Goal: Transaction & Acquisition: Book appointment/travel/reservation

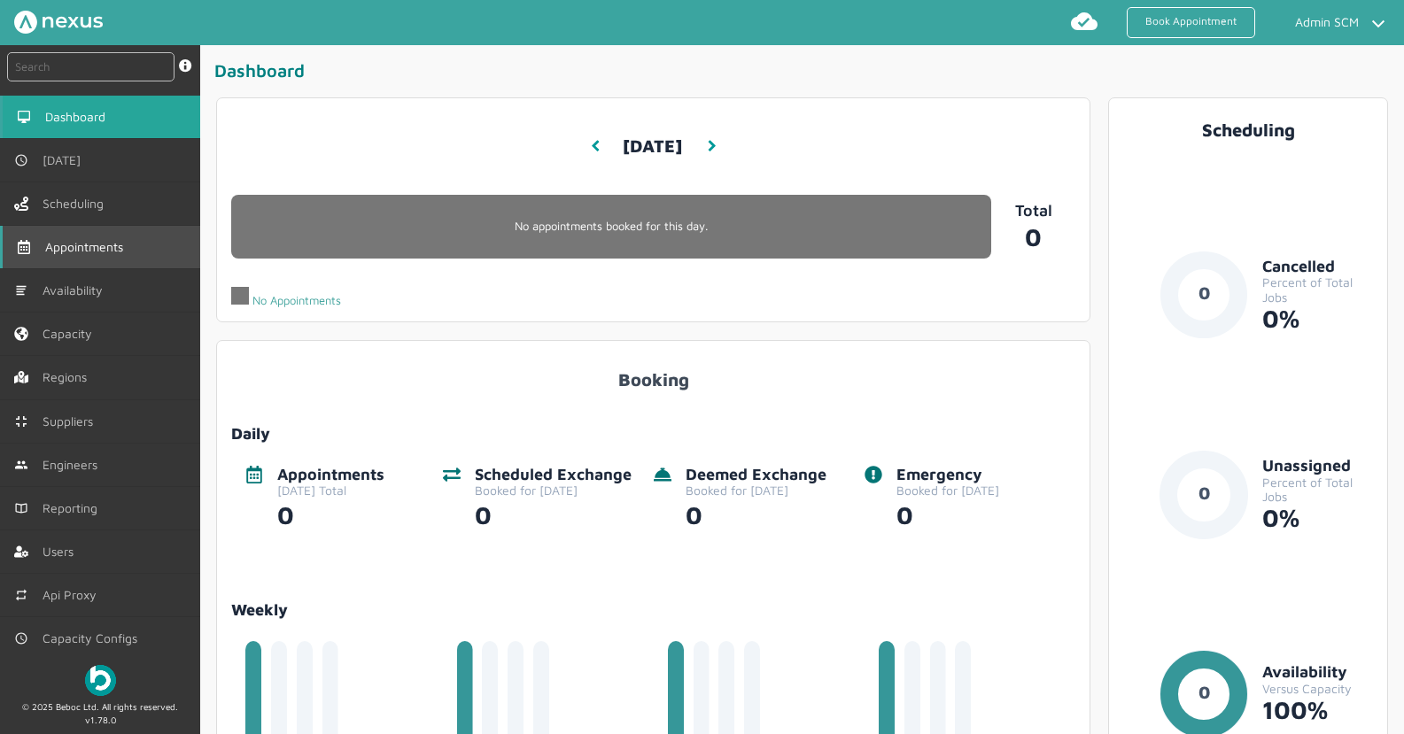
click at [116, 245] on span "Appointments" at bounding box center [87, 247] width 85 height 14
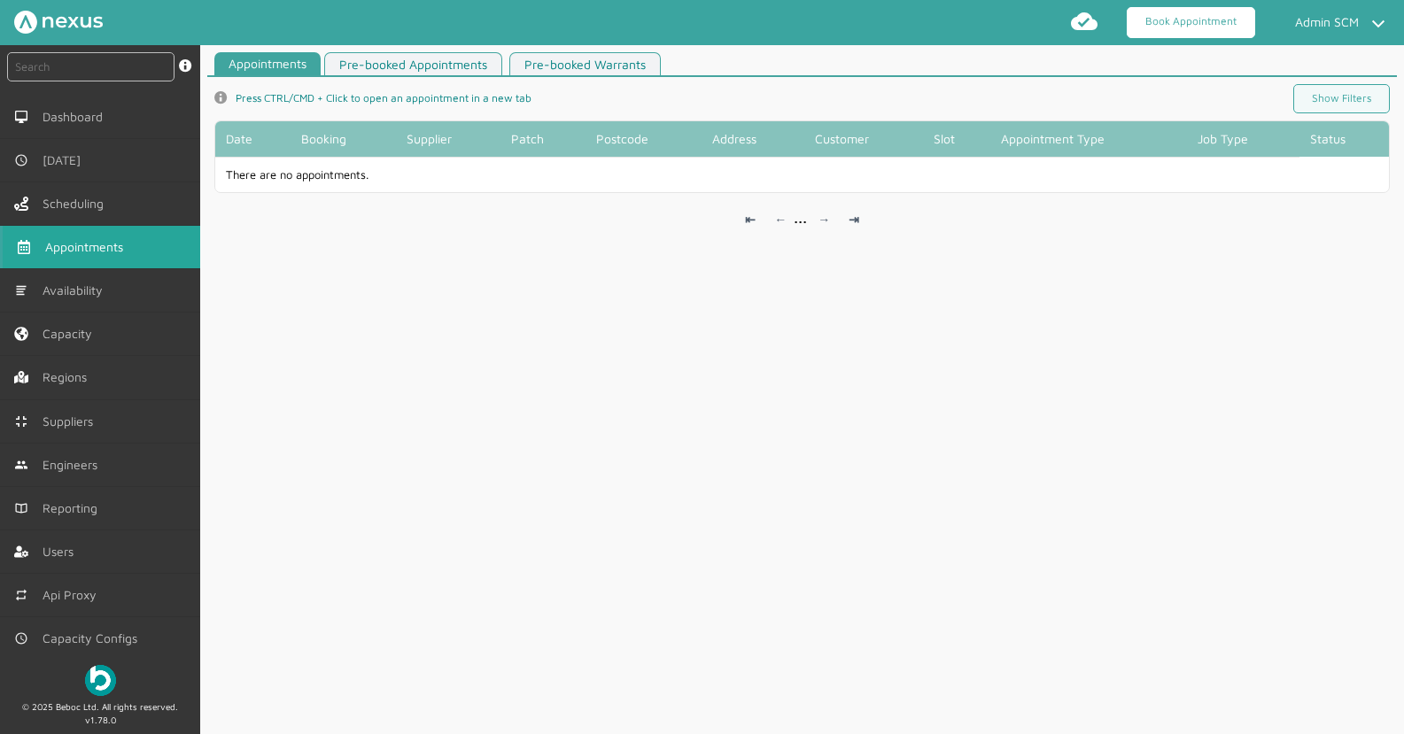
click at [1192, 8] on link "Book Appointment" at bounding box center [1191, 22] width 128 height 31
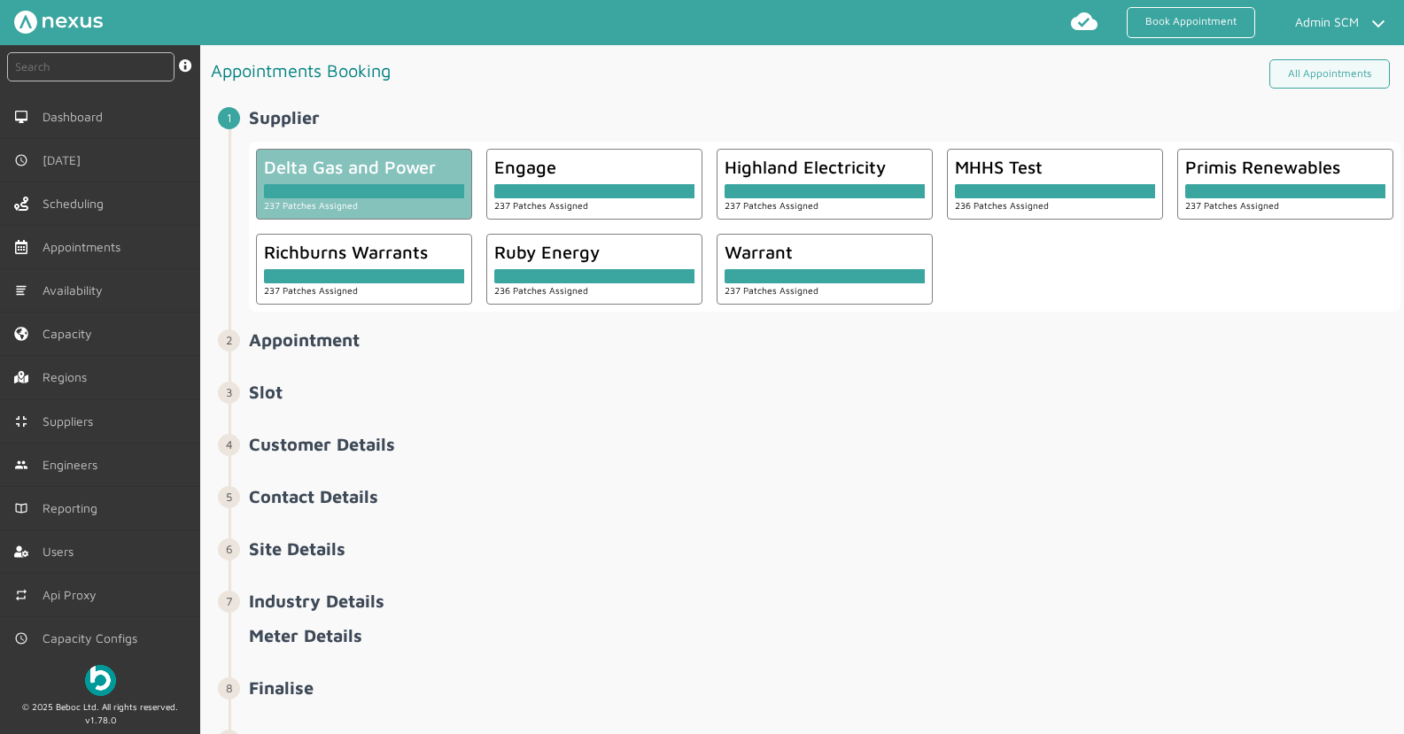
click at [293, 184] on div at bounding box center [364, 191] width 200 height 14
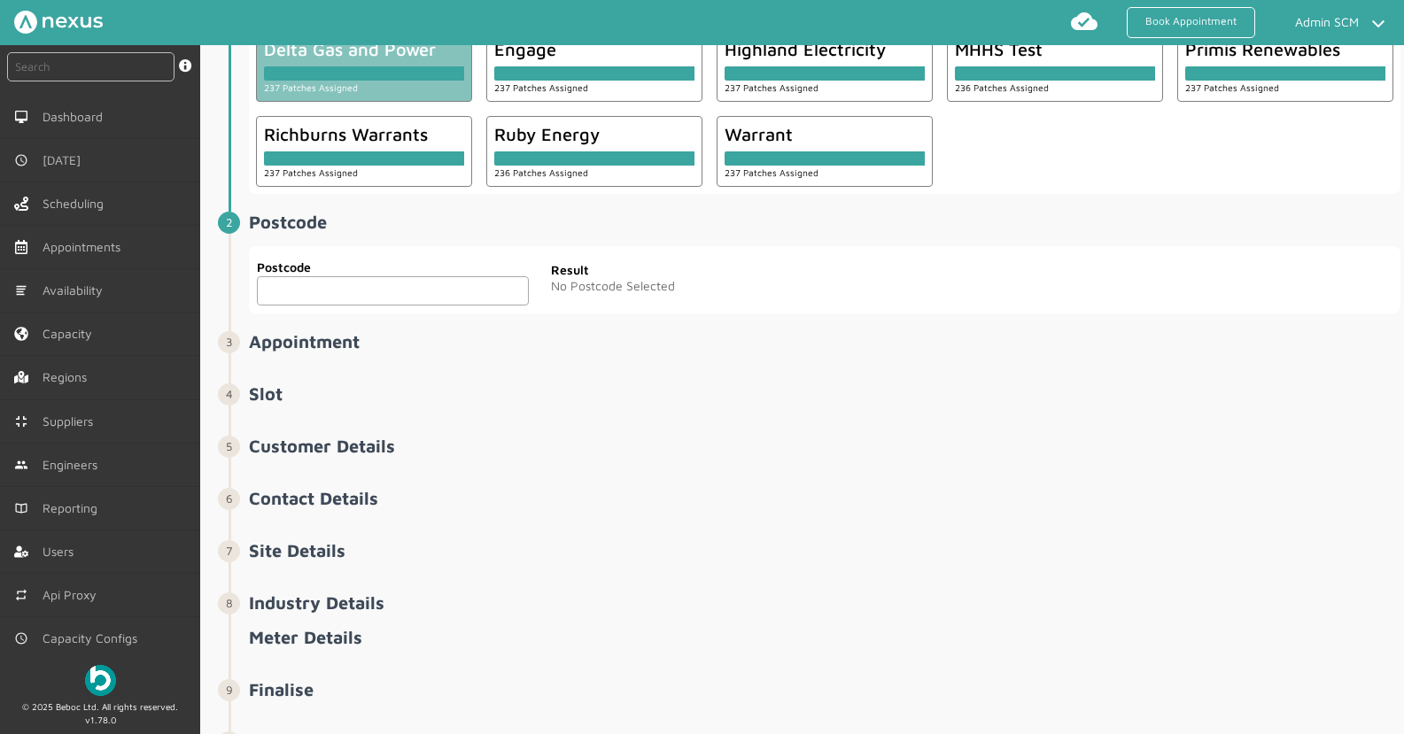
scroll to position [159, 0]
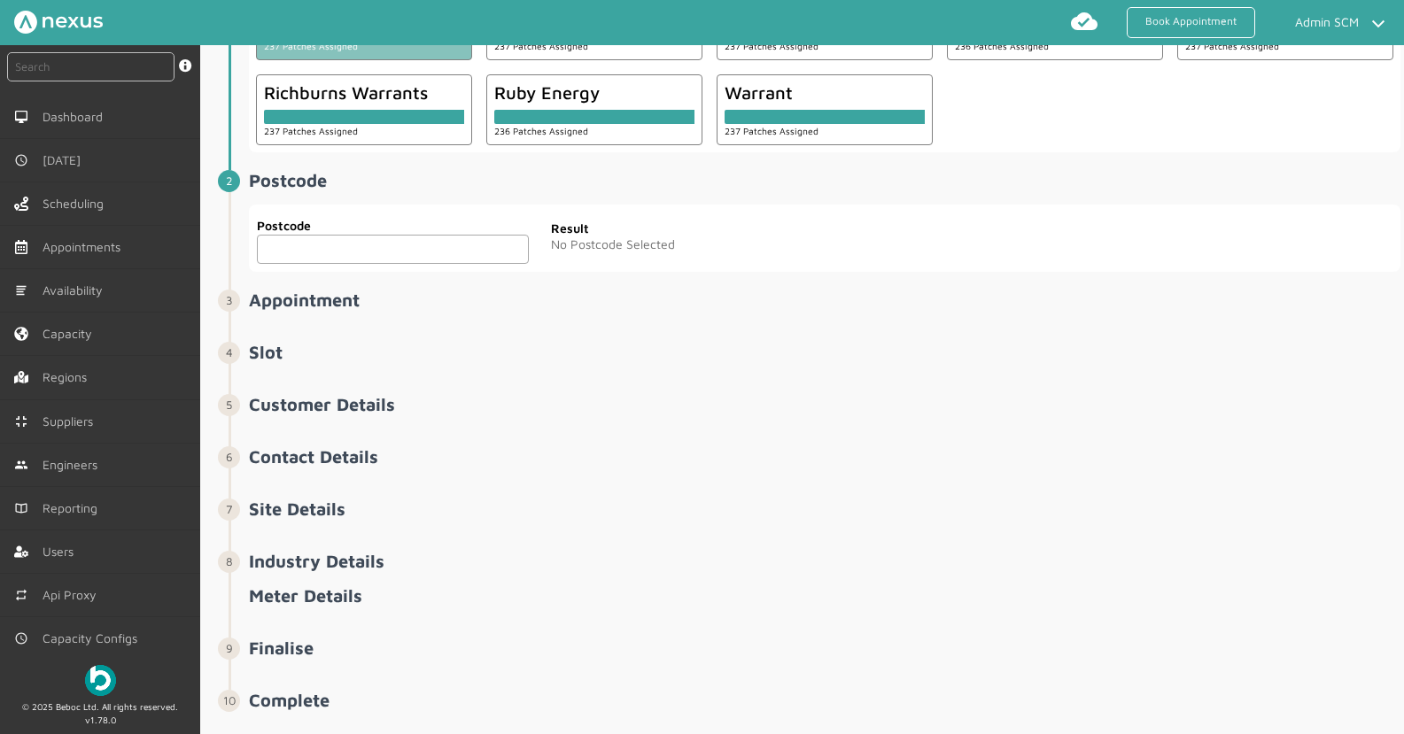
click at [352, 255] on input "text" at bounding box center [393, 249] width 272 height 29
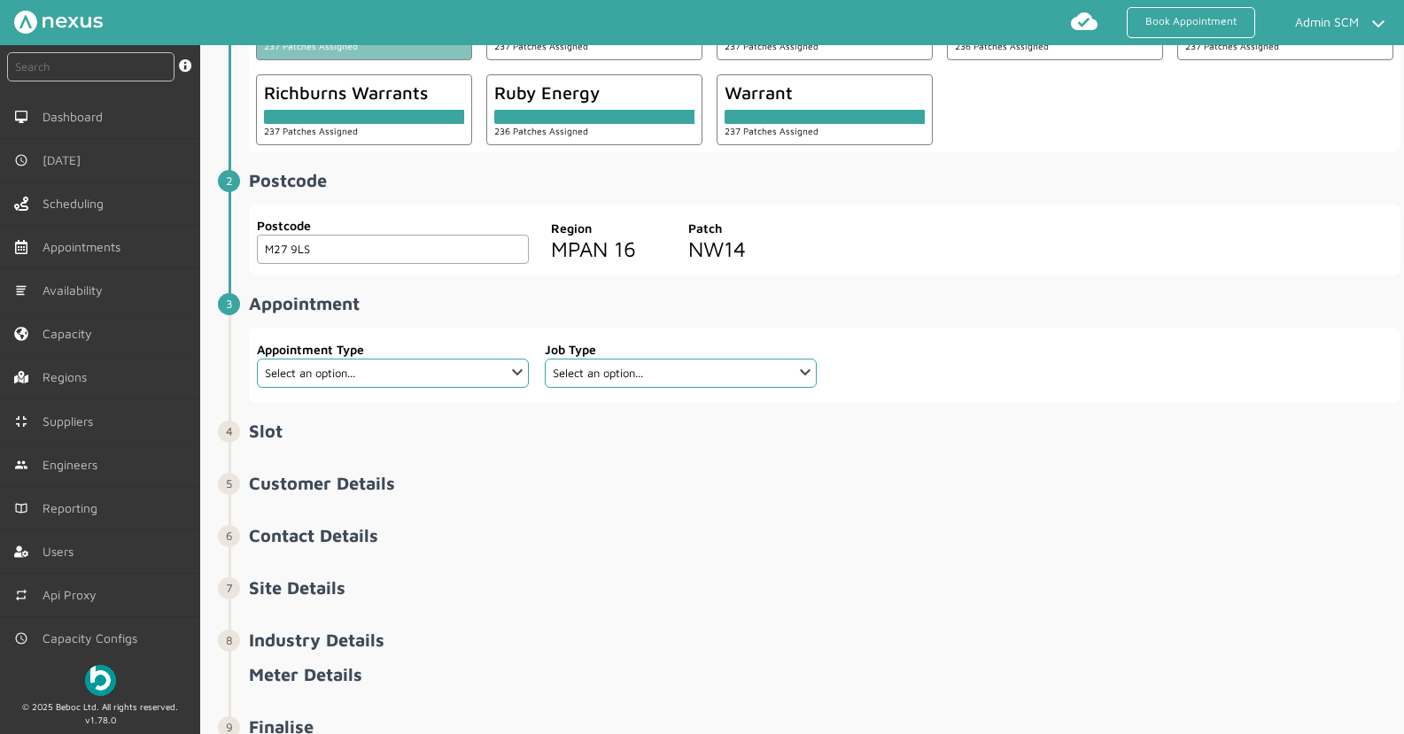
type input "M27 9LS"
click at [378, 385] on select "Select an option... Cold Call Exchange Scheduled Exchange" at bounding box center [393, 373] width 272 height 29
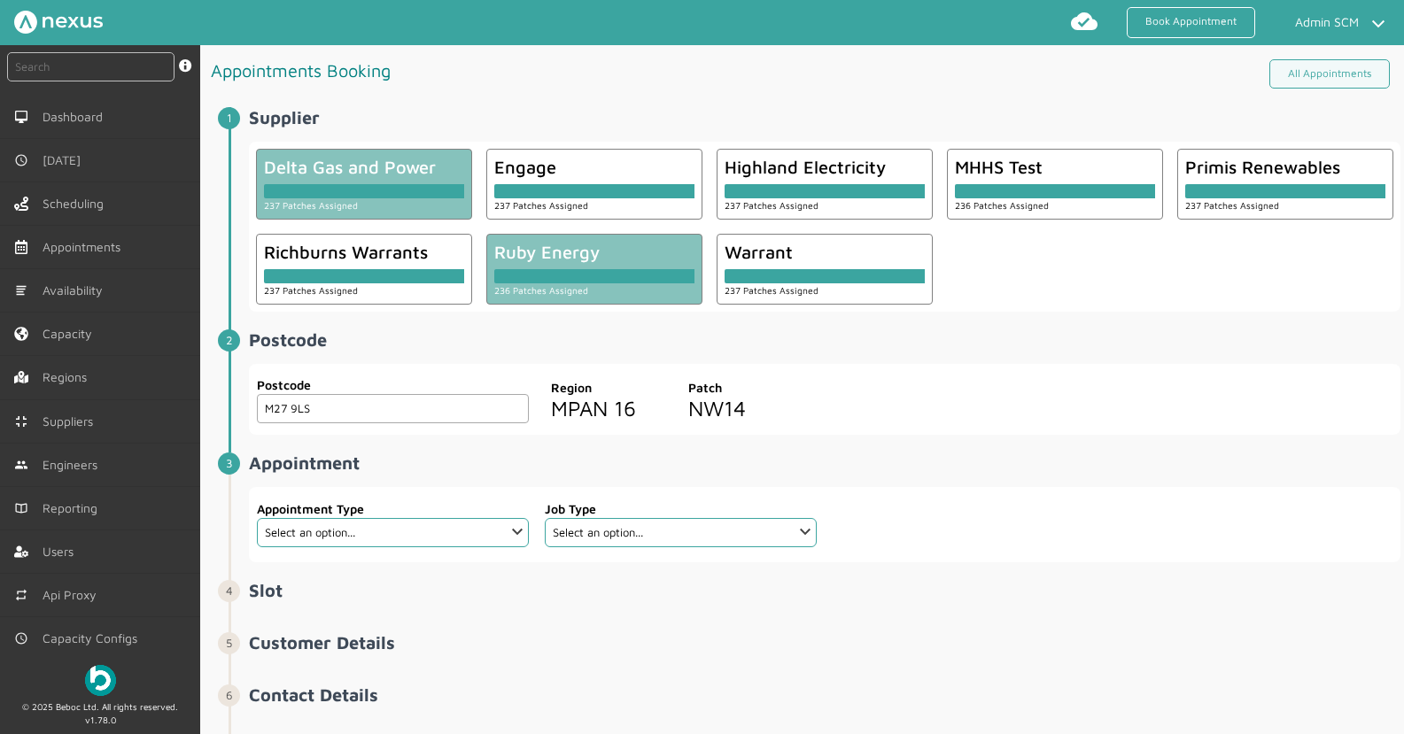
click at [623, 266] on div at bounding box center [594, 272] width 200 height 21
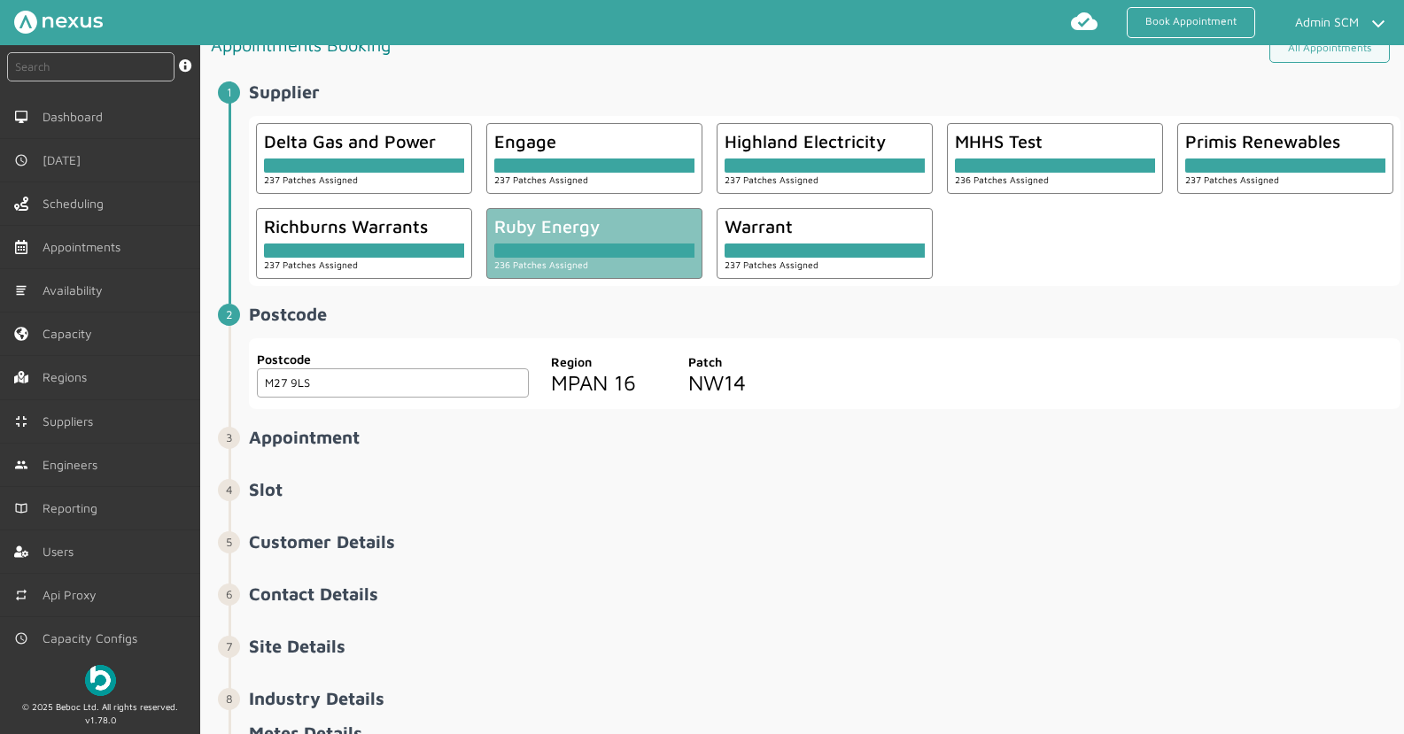
scroll to position [10, 0]
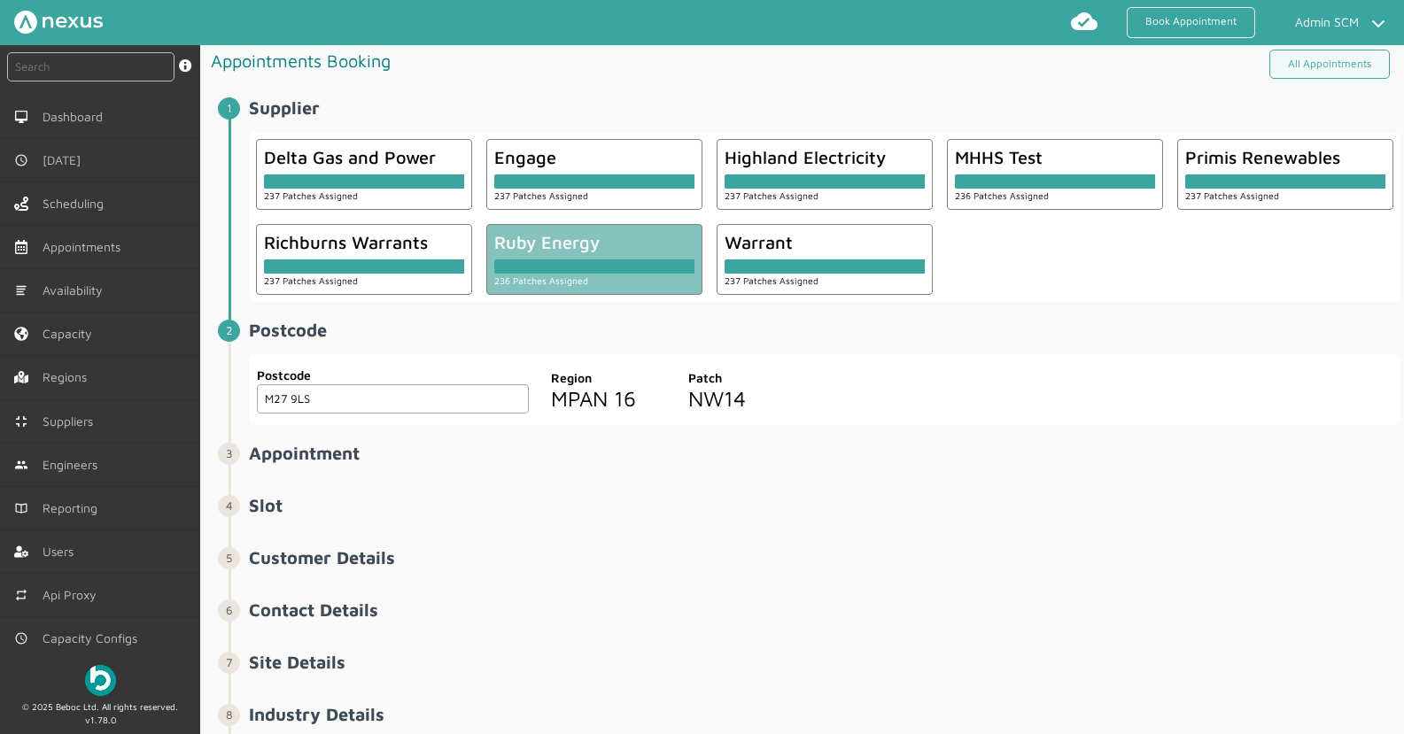
drag, startPoint x: 601, startPoint y: 268, endPoint x: 587, endPoint y: 273, distance: 14.3
click at [601, 268] on div at bounding box center [594, 267] width 200 height 14
click at [361, 392] on input "M27 9LS" at bounding box center [393, 399] width 272 height 29
click at [343, 399] on input "M27 9LS" at bounding box center [393, 399] width 272 height 29
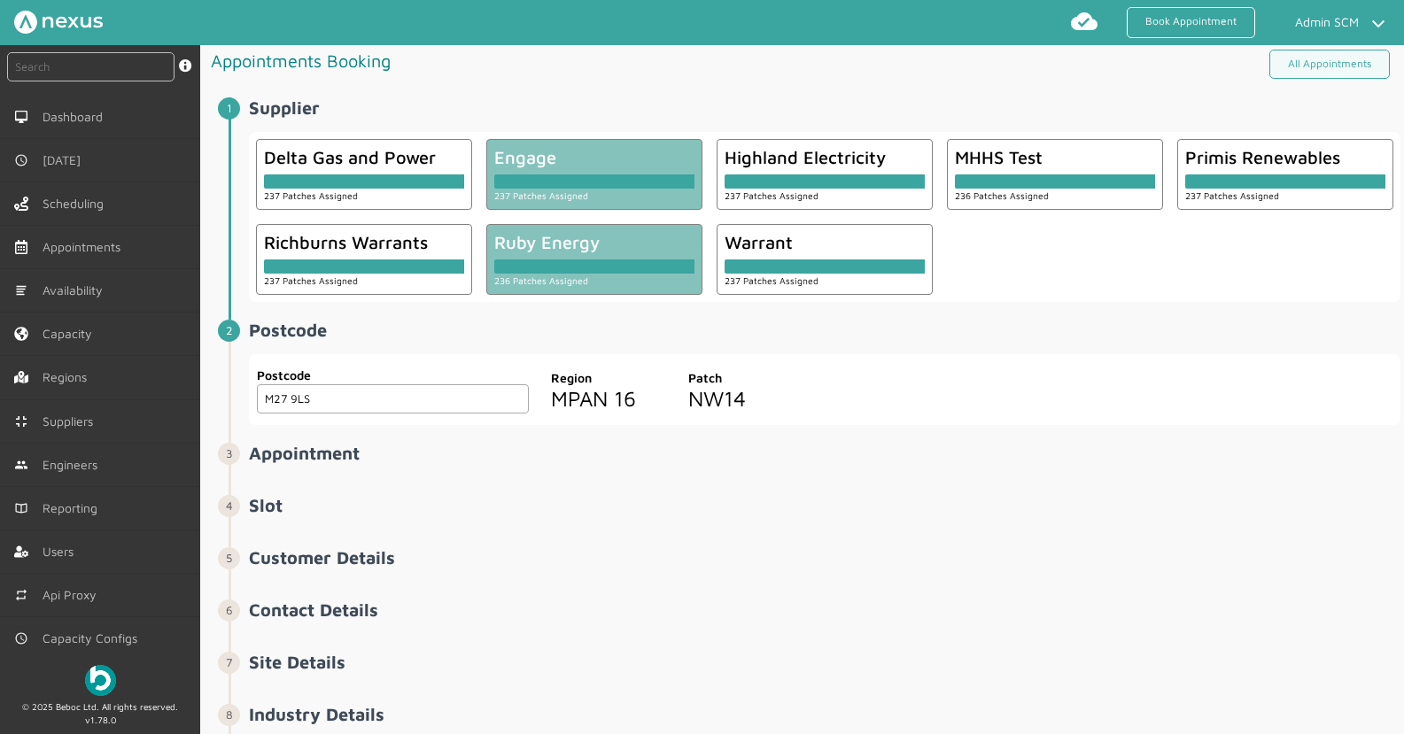
click at [662, 159] on div "Engage" at bounding box center [594, 157] width 200 height 20
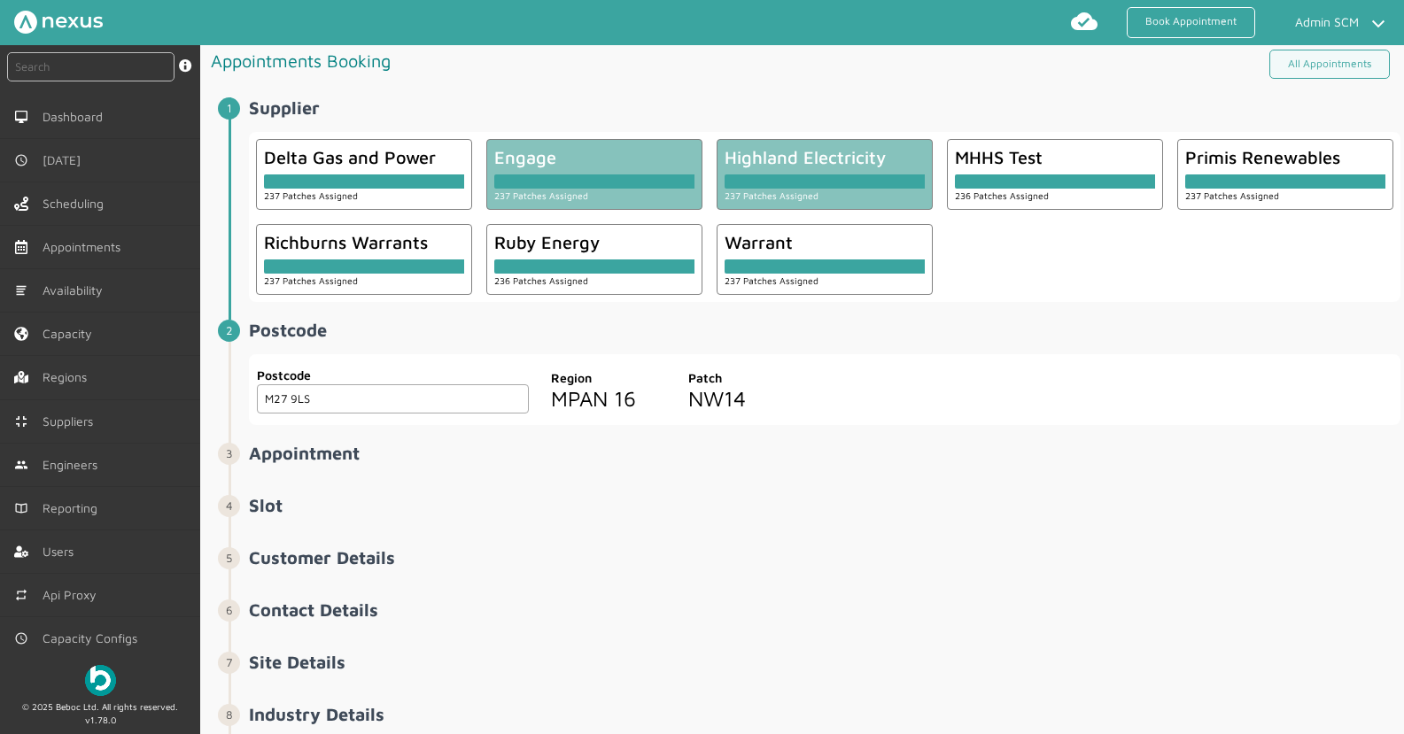
click at [840, 183] on div at bounding box center [825, 182] width 200 height 14
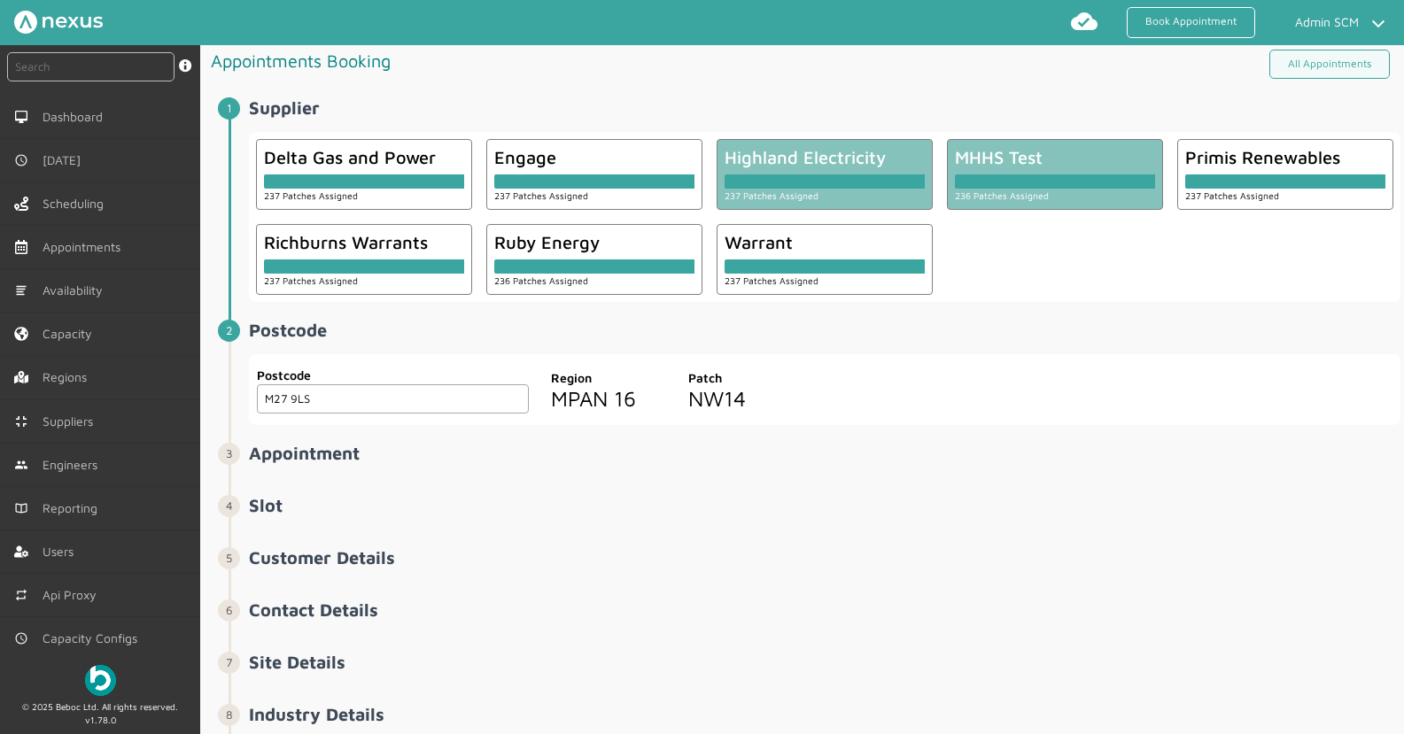
click at [1065, 173] on div at bounding box center [1055, 177] width 200 height 21
click at [830, 175] on div at bounding box center [825, 182] width 200 height 14
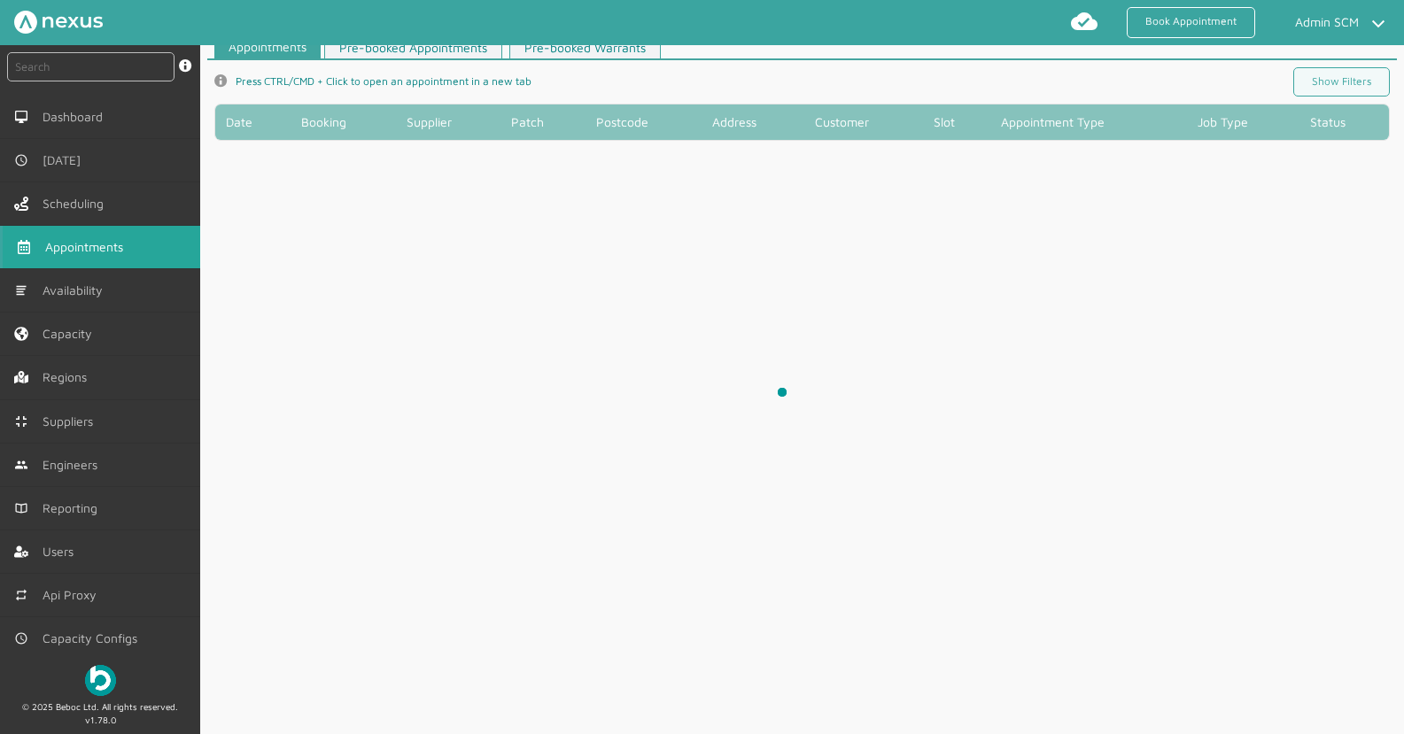
scroll to position [7, 0]
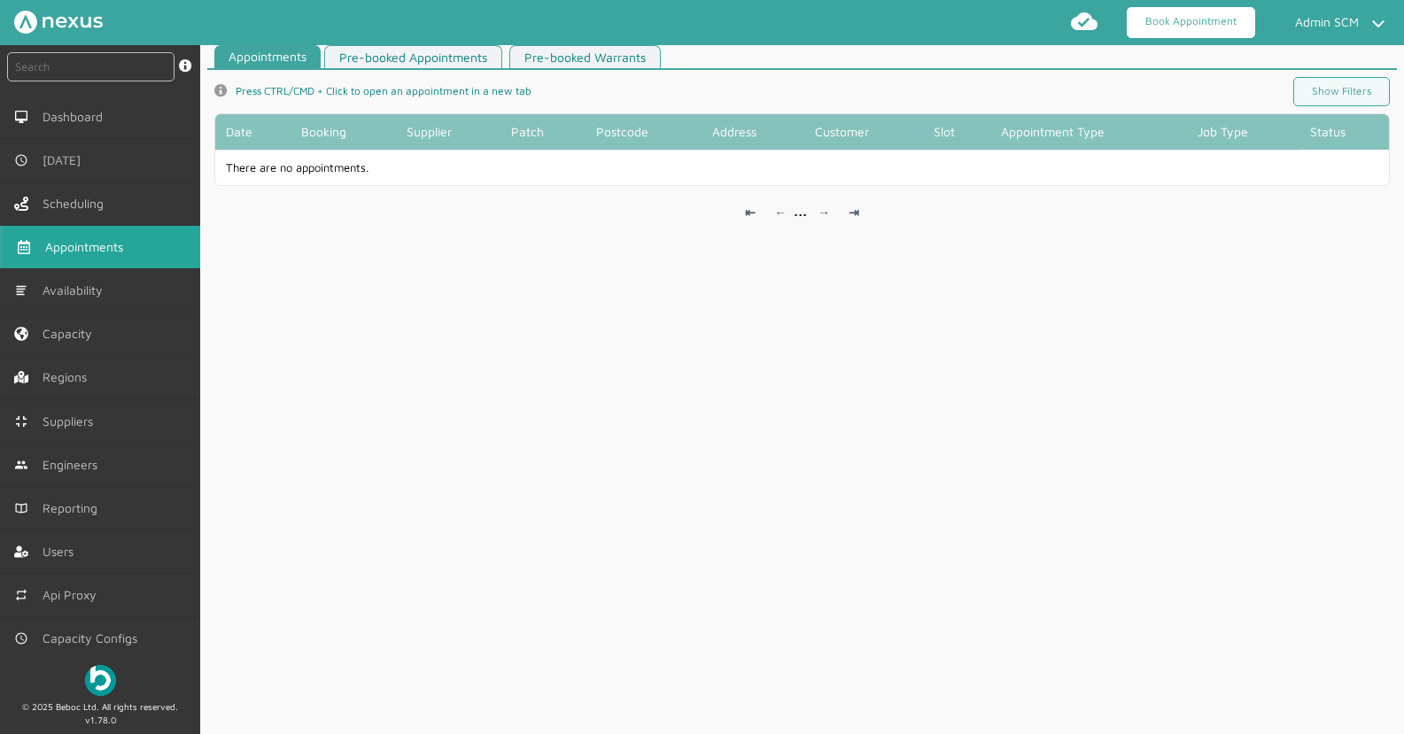
click at [1223, 30] on link "Book Appointment" at bounding box center [1191, 22] width 128 height 31
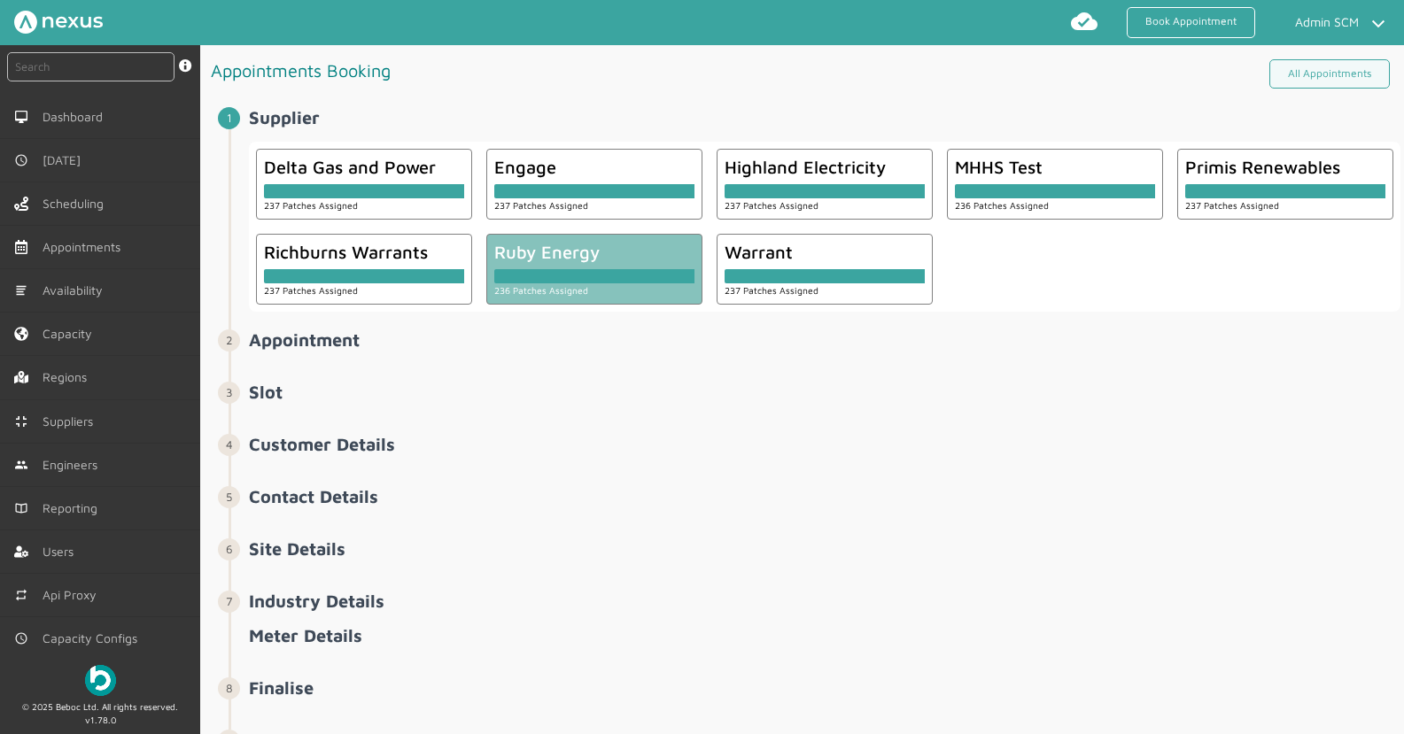
click at [632, 254] on div "Ruby Energy" at bounding box center [594, 252] width 200 height 20
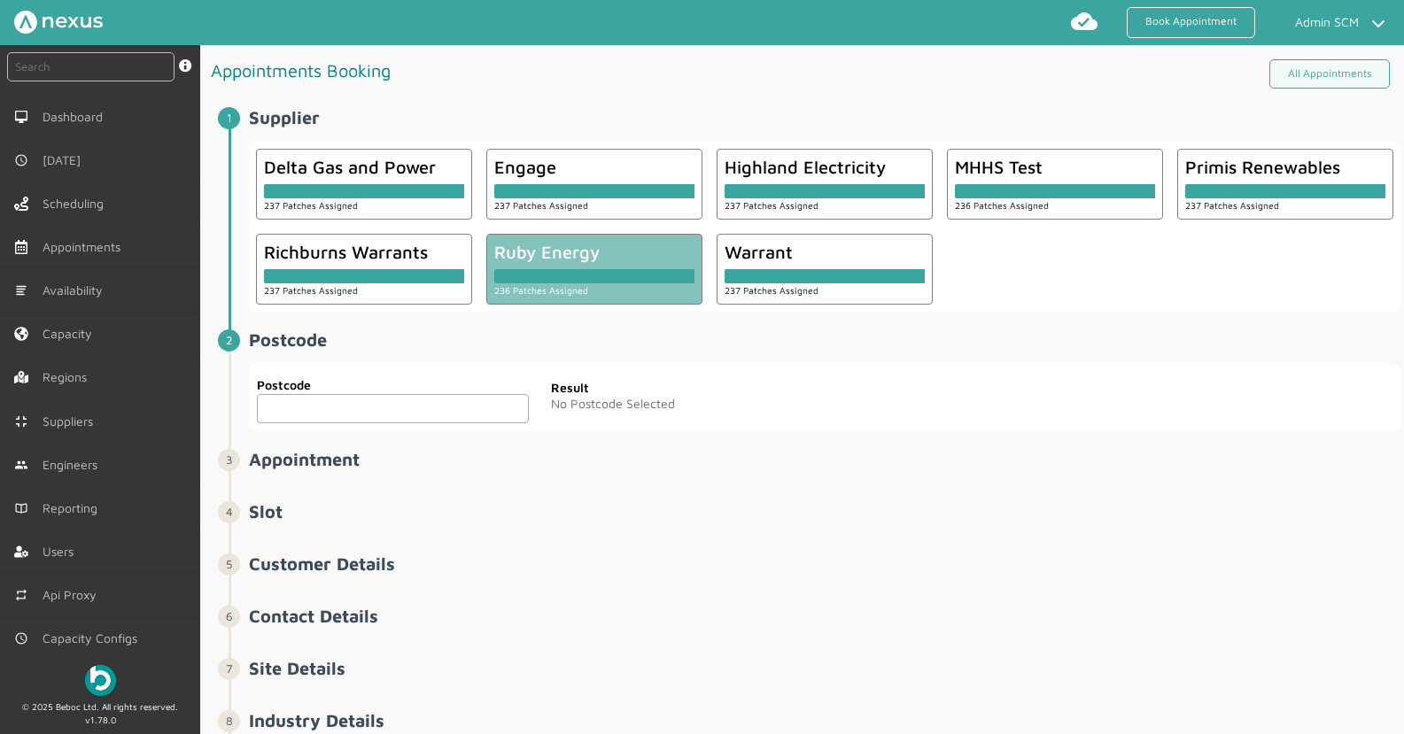
click at [376, 413] on input "text" at bounding box center [393, 408] width 272 height 29
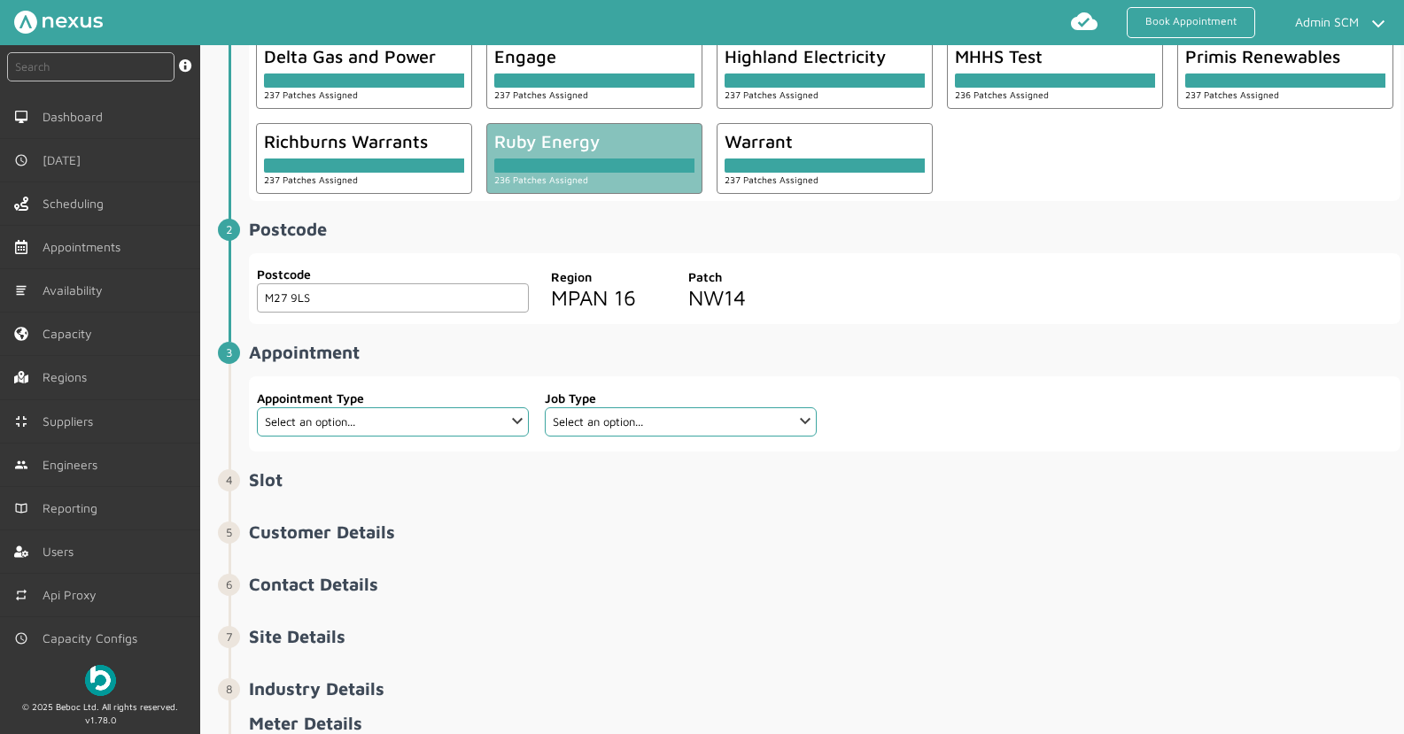
scroll to position [146, 0]
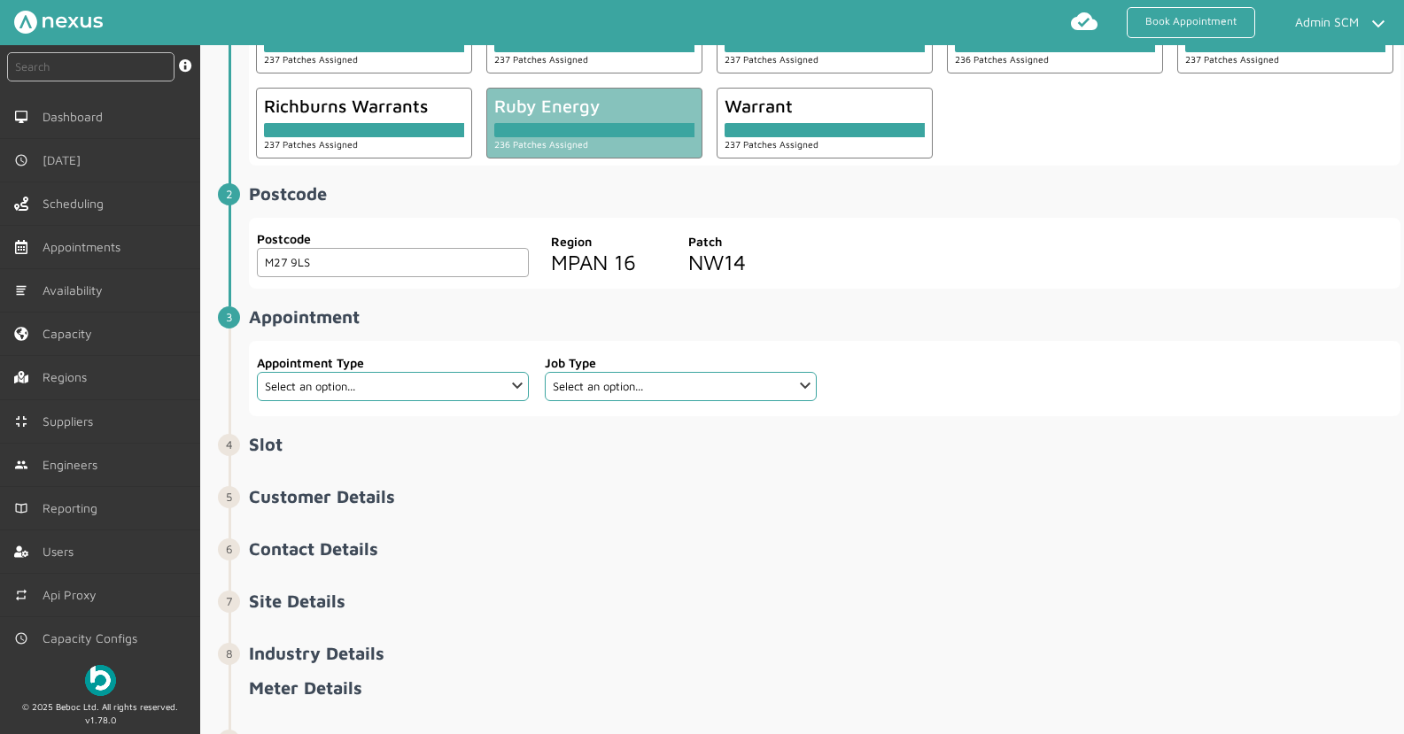
type input "M27 9LS"
click at [377, 388] on select "Select an option... Additional Work Check Meter Electric Vehicle Emergency Exch…" at bounding box center [393, 386] width 272 height 29
select select "7: 6422ec7fcd44966678f35e74"
click at [257, 372] on select "Select an option... Additional Work Check Meter Electric Vehicle Emergency Exch…" at bounding box center [393, 386] width 272 height 29
click at [693, 393] on select "Select an option..." at bounding box center [681, 386] width 272 height 29
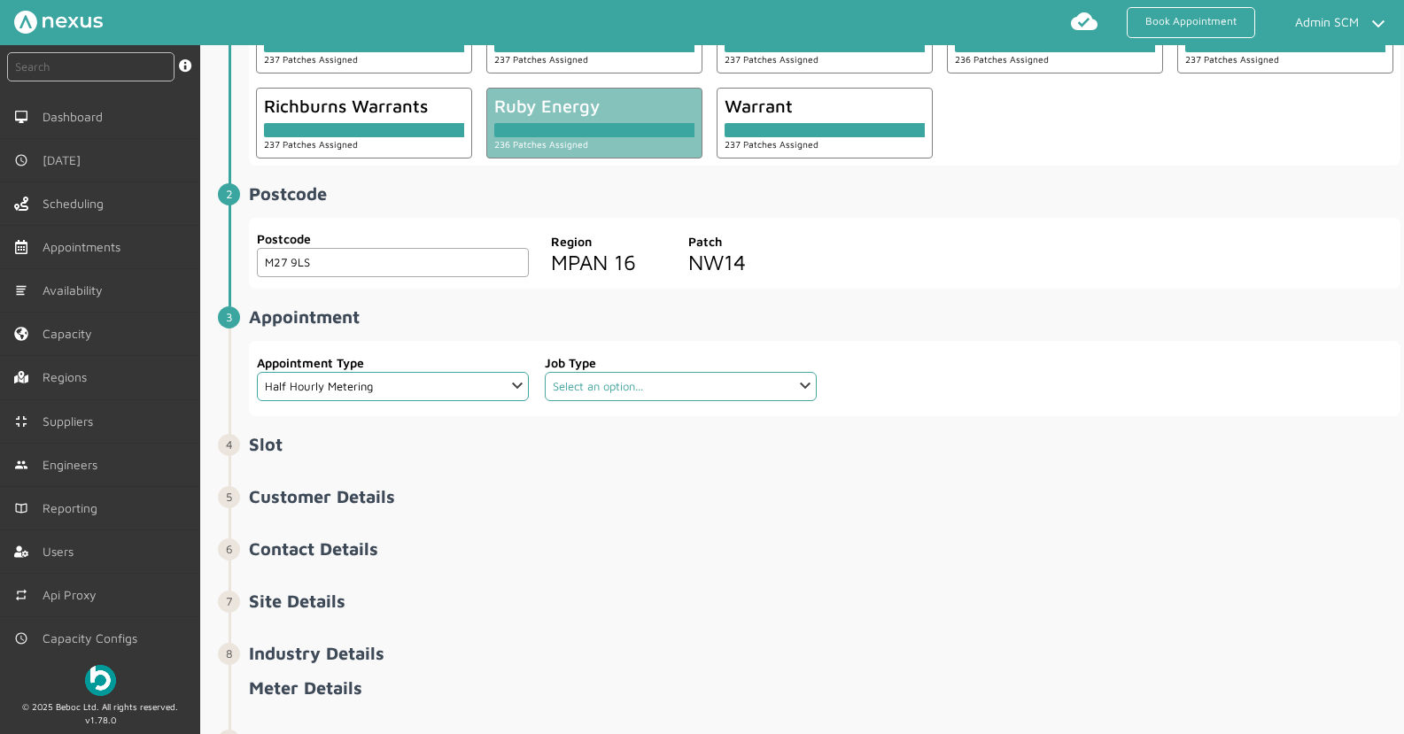
select select "4: 6422e9d2cd44966678f35e6c"
click at [545, 372] on select "Select an option... Communication Device Exchange De-Energise Energise Meter Ex…" at bounding box center [681, 386] width 272 height 29
click at [635, 482] on li "Slot ️️️" at bounding box center [815, 460] width 1172 height 52
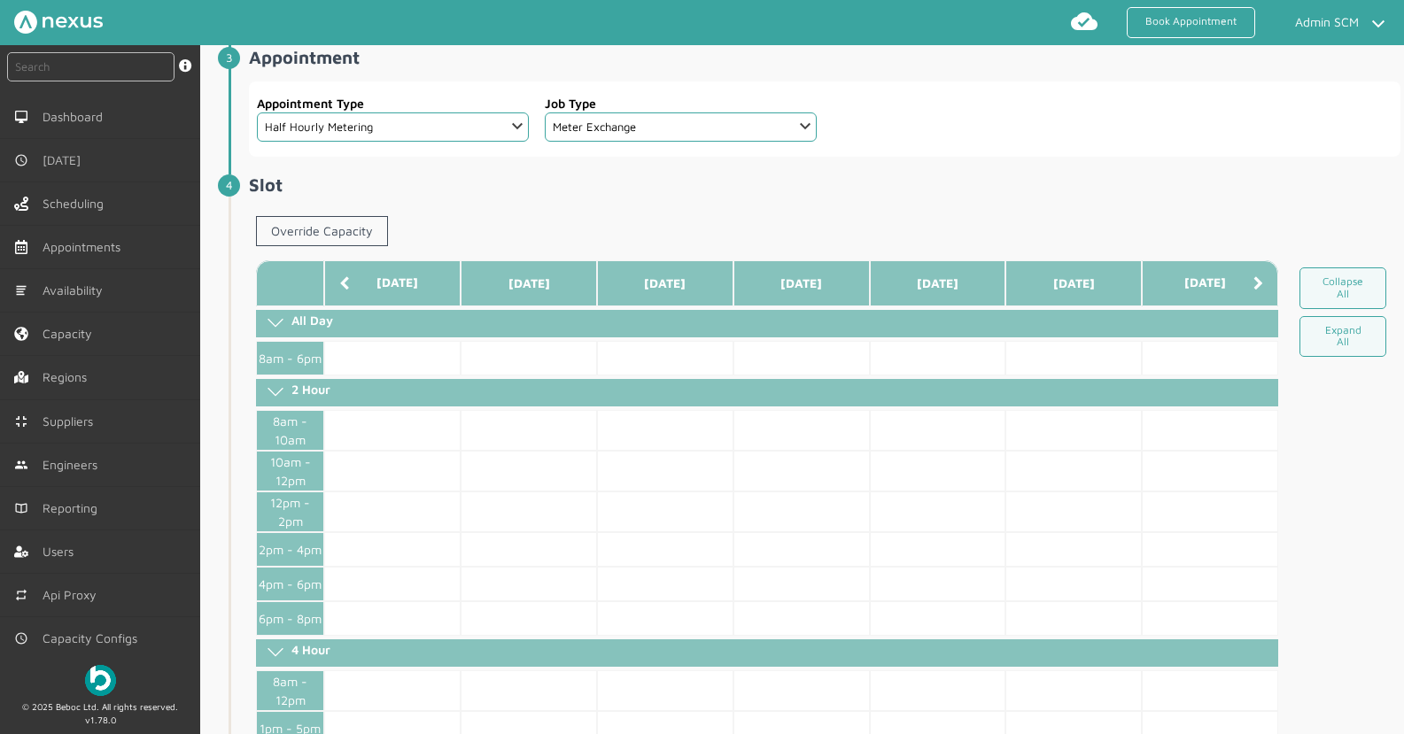
scroll to position [476, 0]
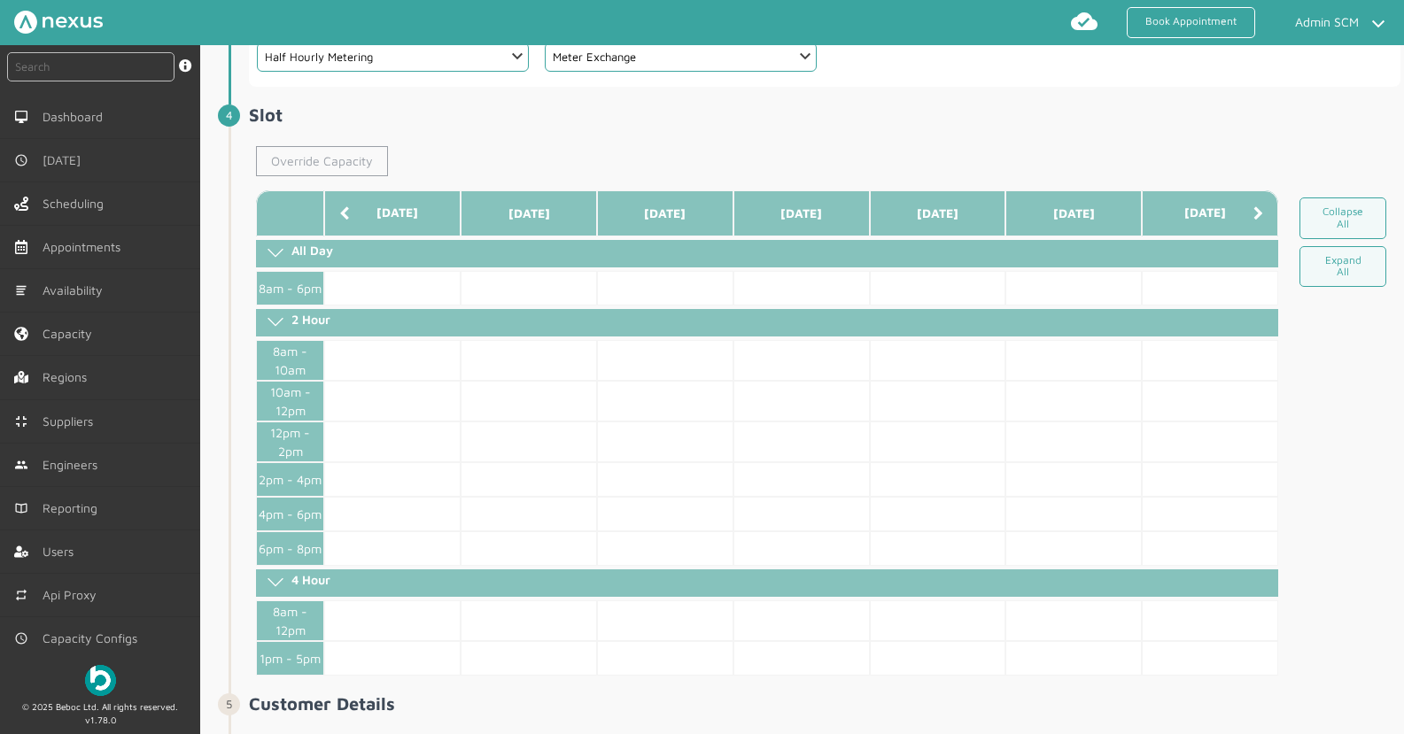
click at [324, 170] on link "Override Capacity" at bounding box center [322, 161] width 132 height 30
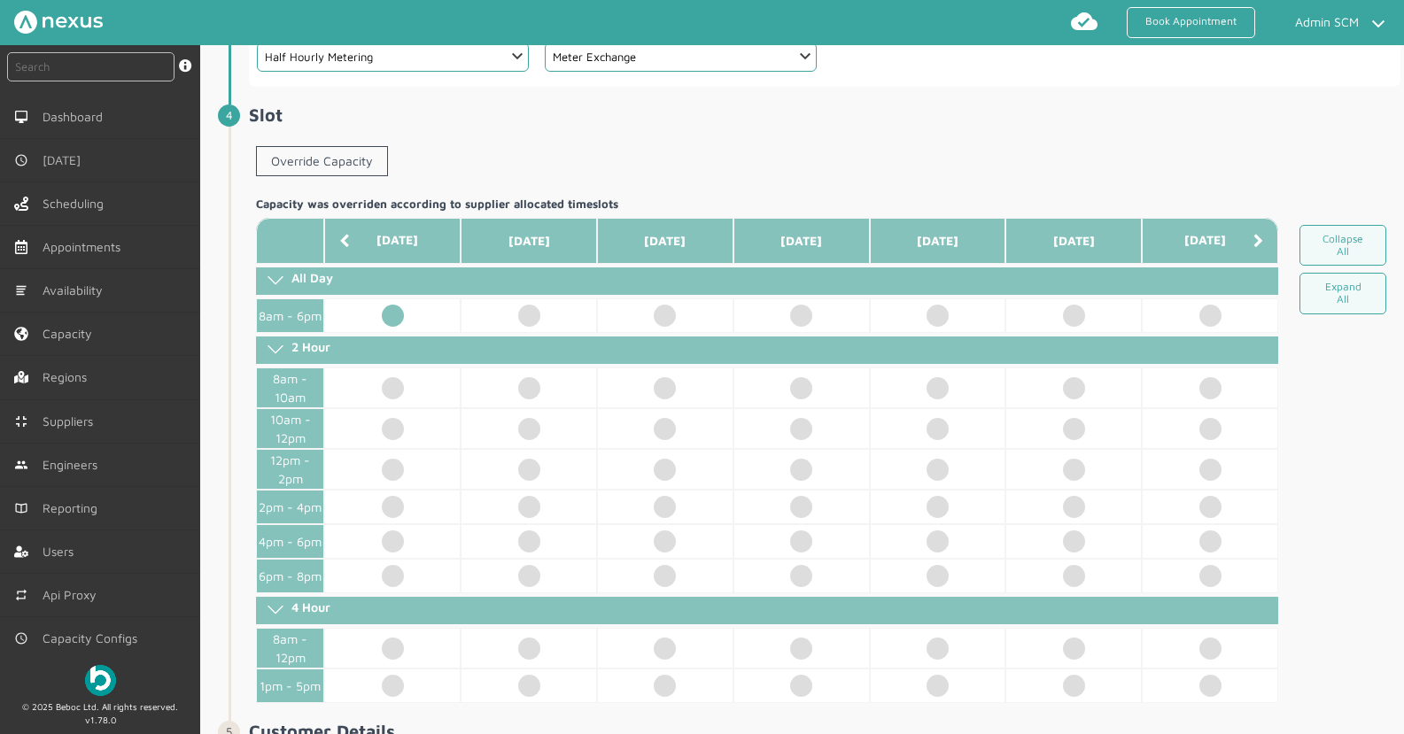
click at [399, 320] on td at bounding box center [392, 316] width 136 height 35
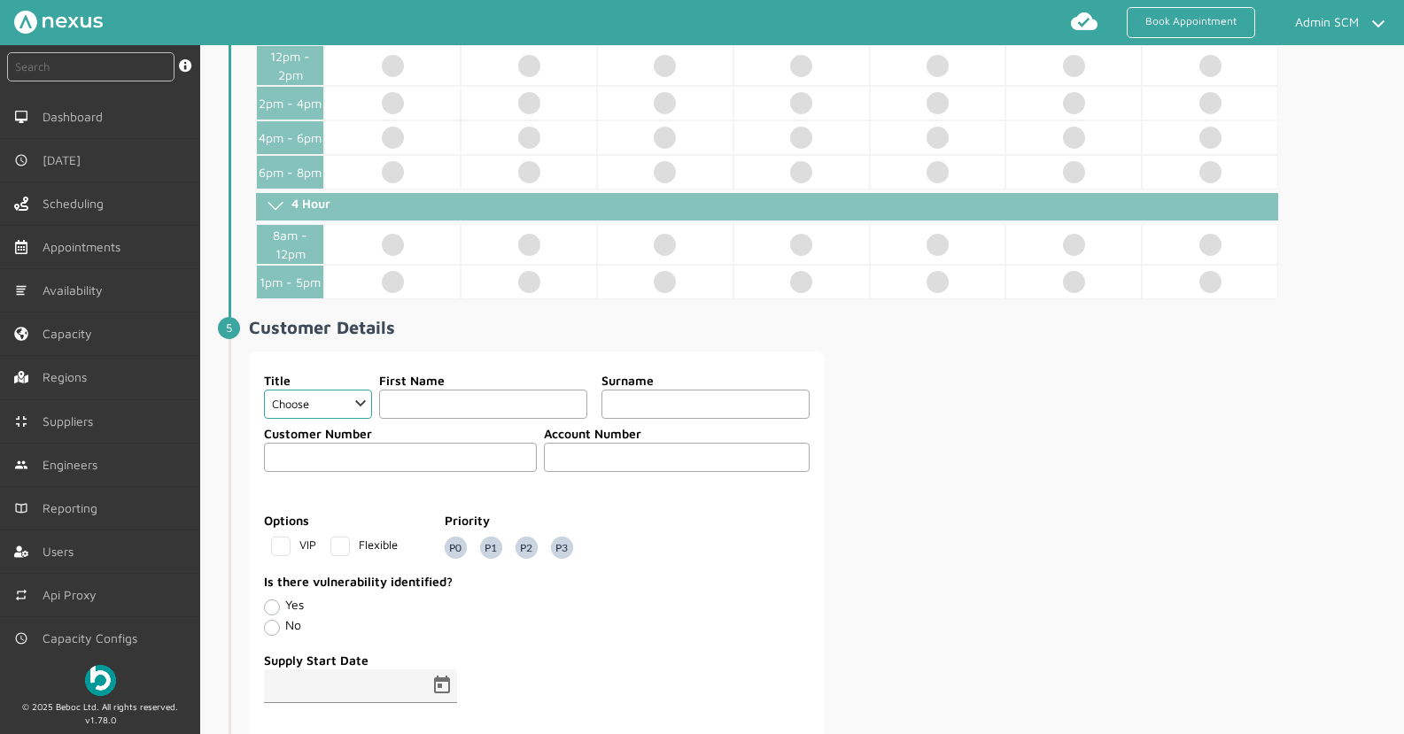
scroll to position [988, 0]
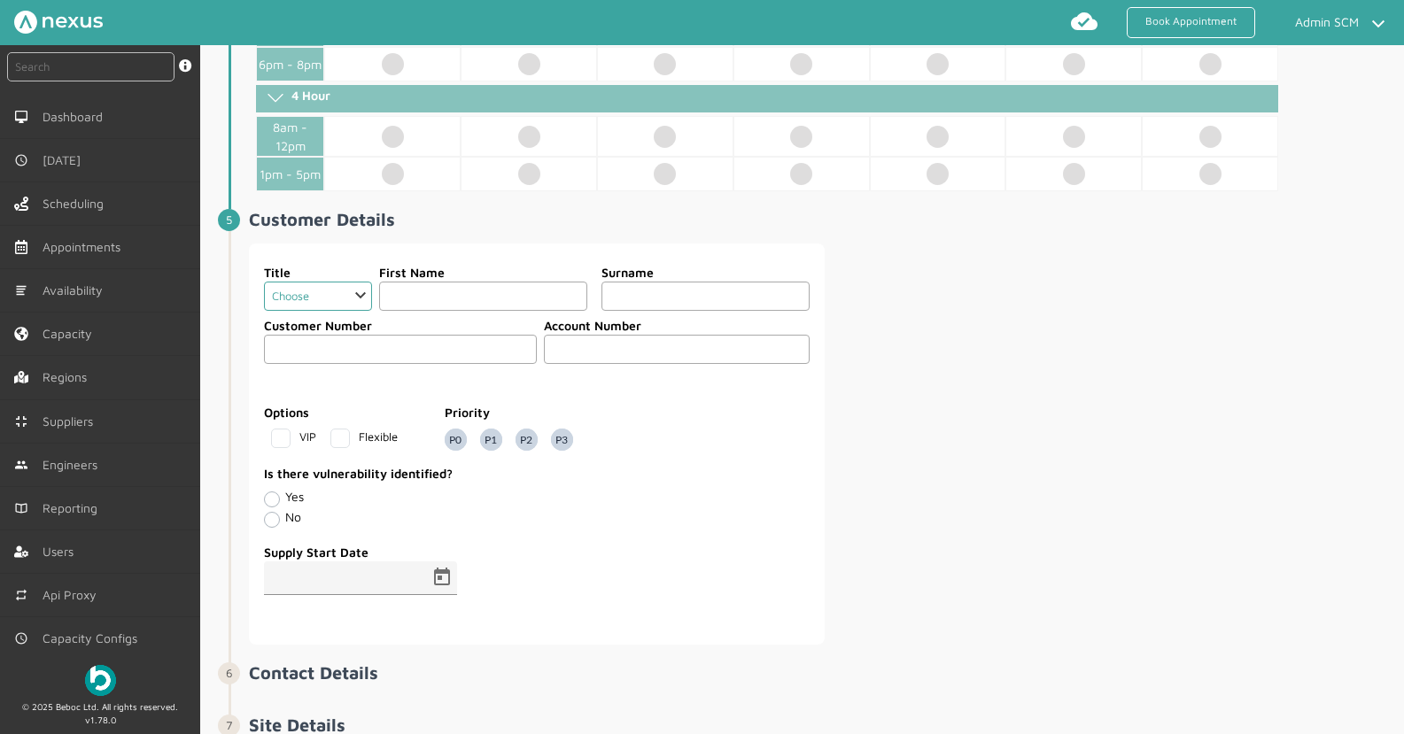
click at [295, 303] on select "Choose Dr Mr Mrs Miss Ms [PERSON_NAME][DEMOGRAPHIC_DATA]" at bounding box center [318, 296] width 108 height 29
select select "2: Mr"
click at [264, 282] on select "Choose Dr Mr Mrs Miss Ms [PERSON_NAME][DEMOGRAPHIC_DATA]" at bounding box center [318, 296] width 108 height 29
click at [455, 288] on input "text" at bounding box center [483, 296] width 208 height 29
type input "gf"
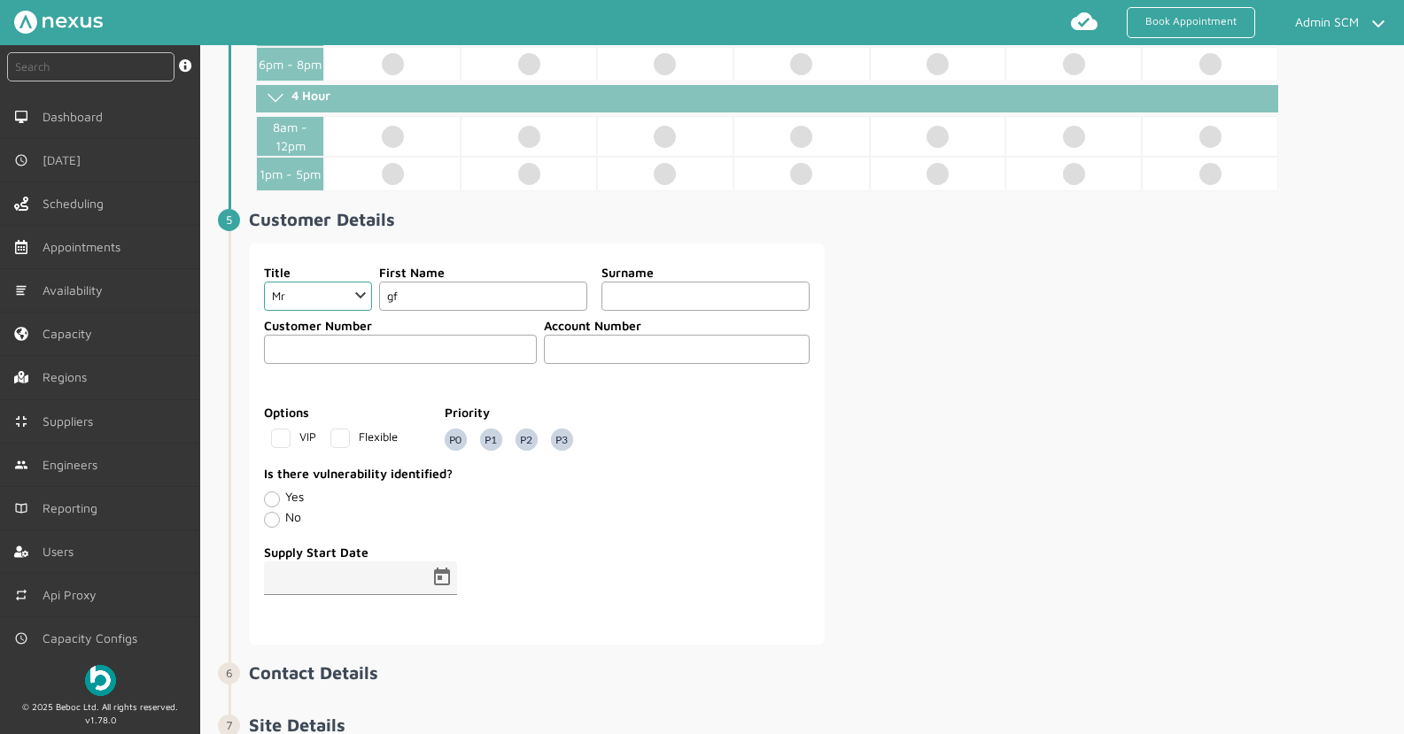
click at [718, 299] on input "text" at bounding box center [706, 296] width 208 height 29
type input "fesfgrg"
click at [532, 349] on input "text" at bounding box center [400, 349] width 273 height 29
click at [610, 347] on input "text" at bounding box center [677, 349] width 266 height 29
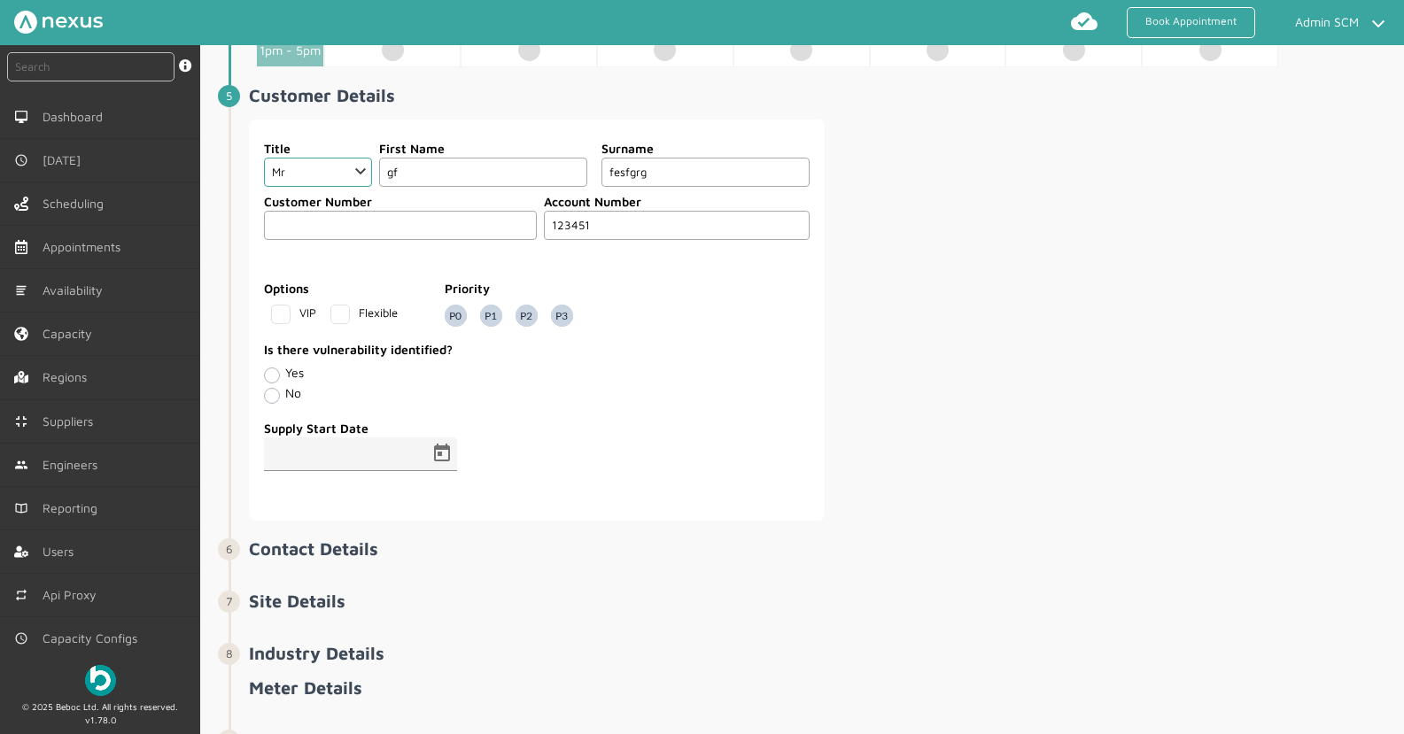
scroll to position [1240, 0]
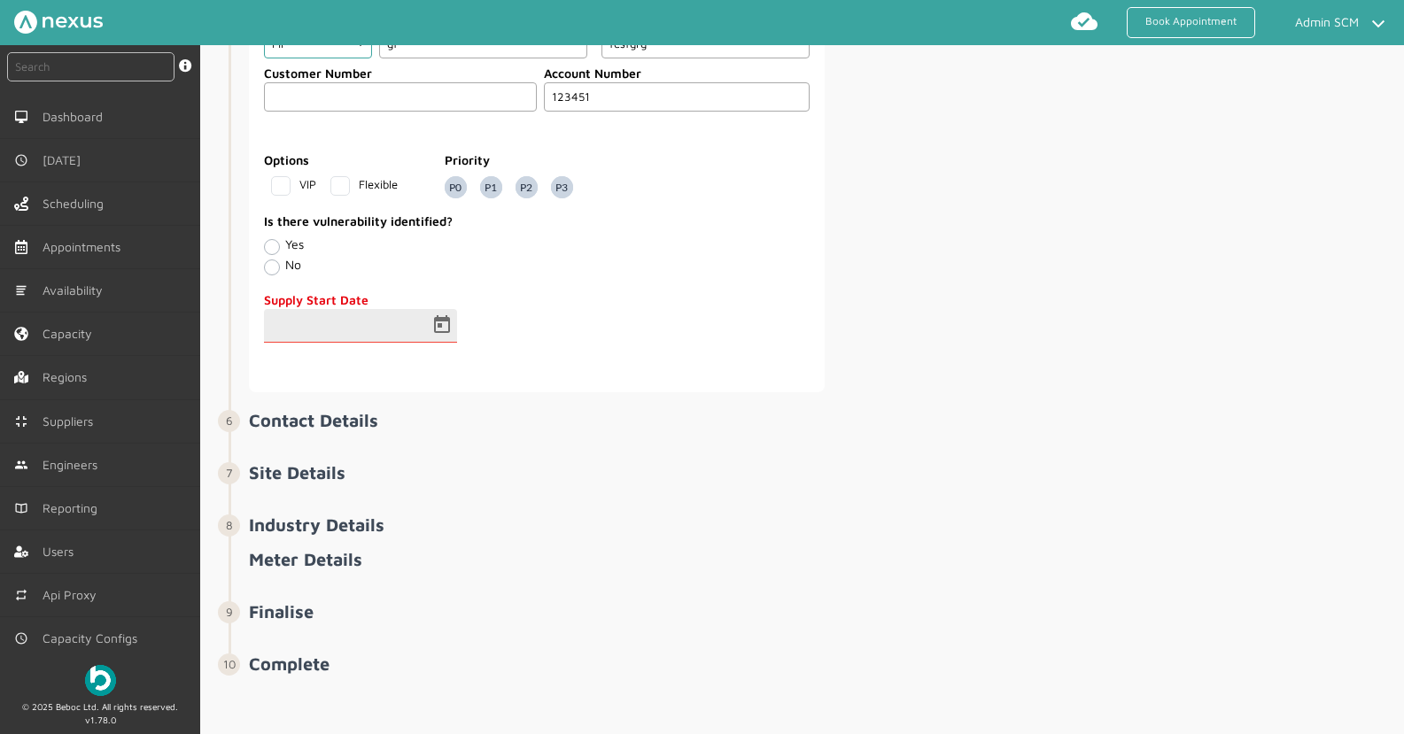
type input "123451"
click at [385, 329] on input at bounding box center [343, 332] width 159 height 21
click at [431, 324] on span "Open calendar" at bounding box center [442, 326] width 43 height 43
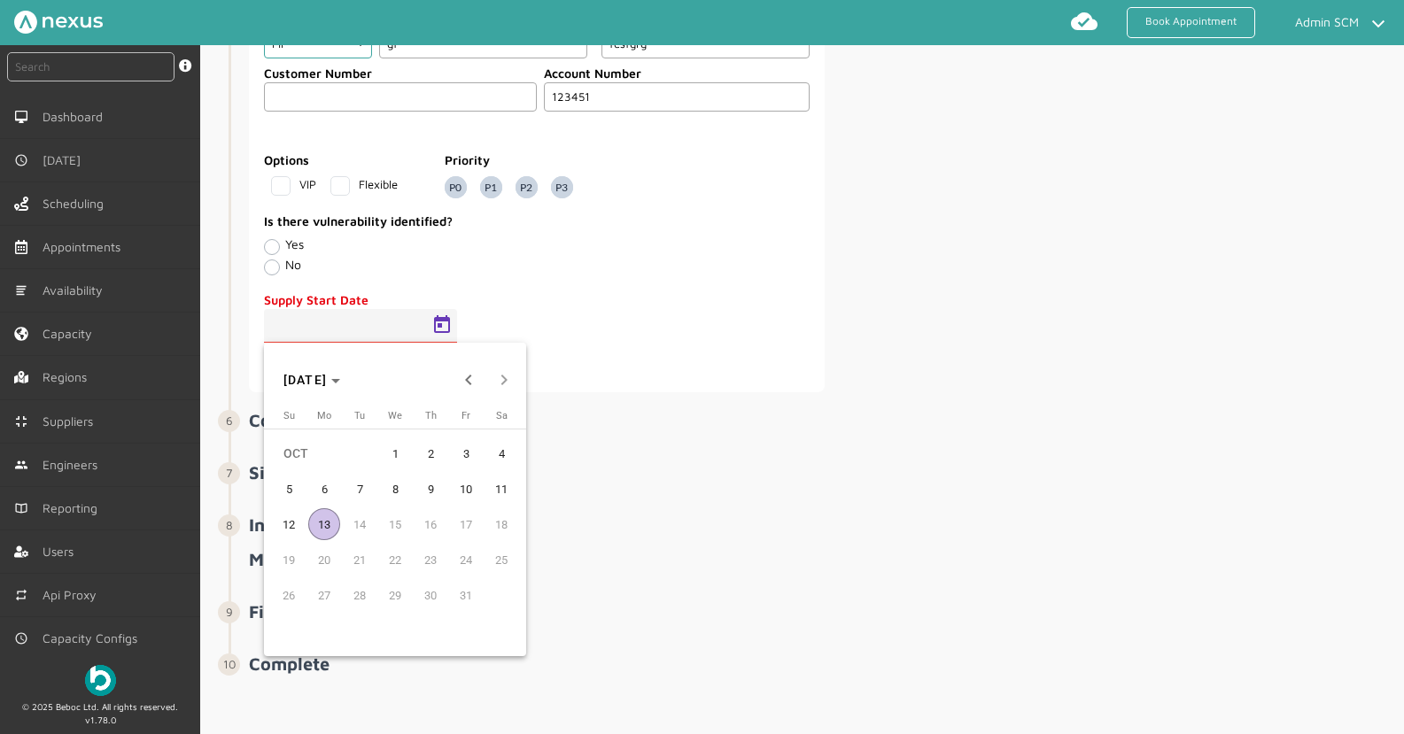
click at [382, 449] on span "1" at bounding box center [395, 454] width 32 height 32
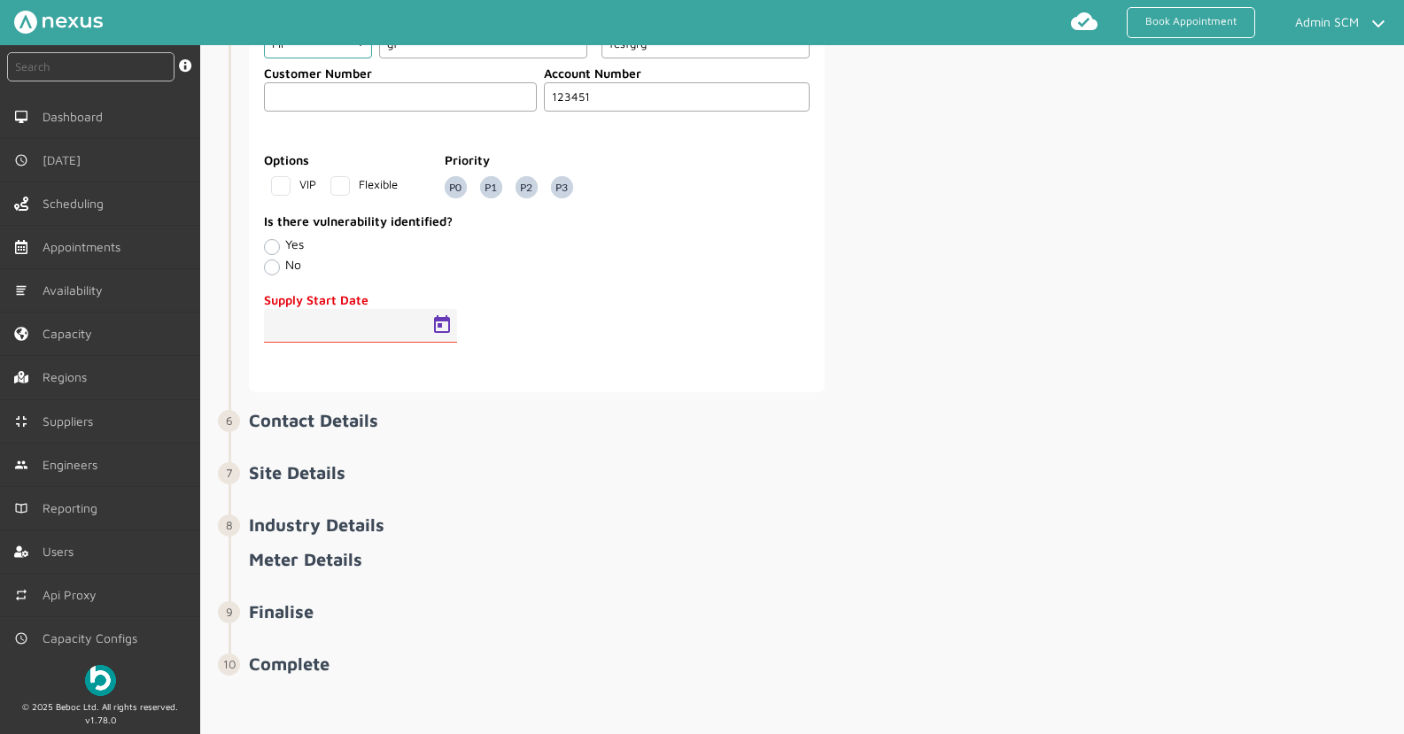
type input "[DATE]"
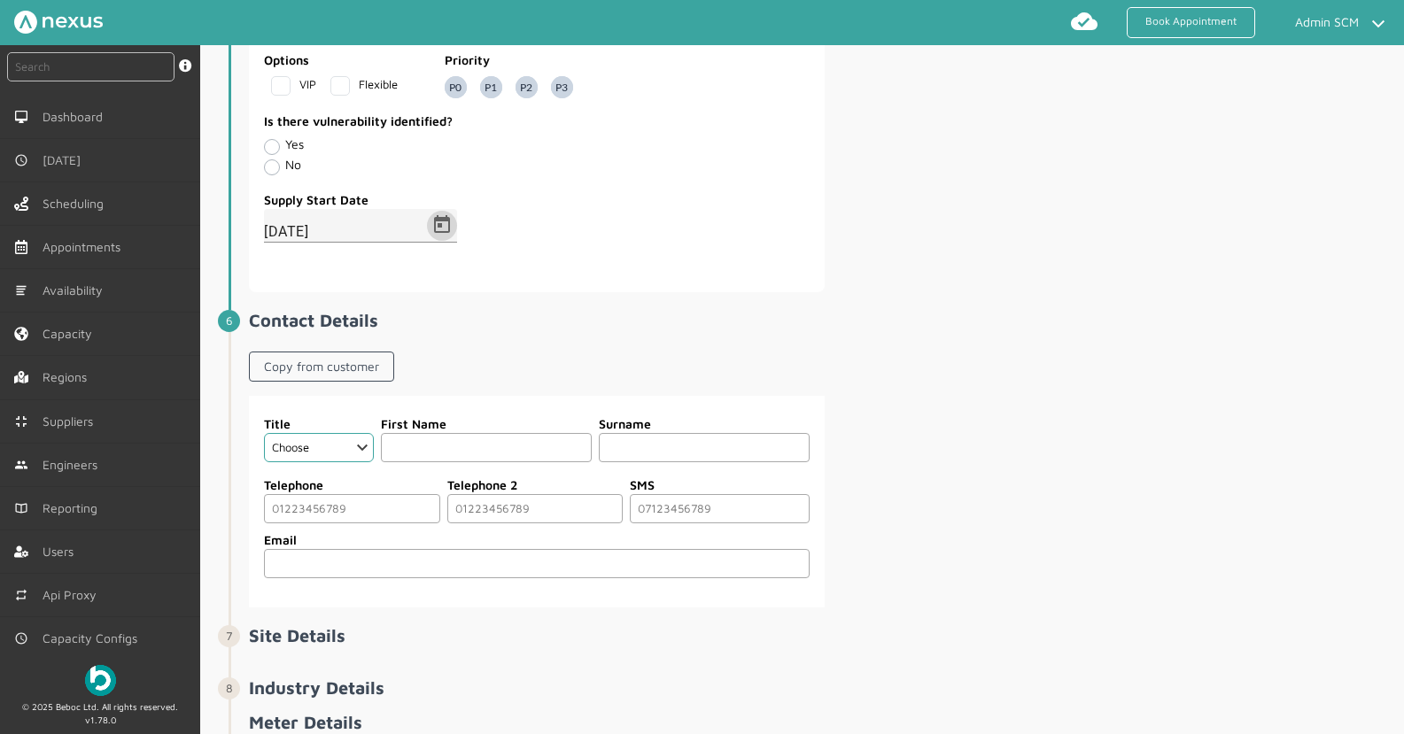
scroll to position [1495, 0]
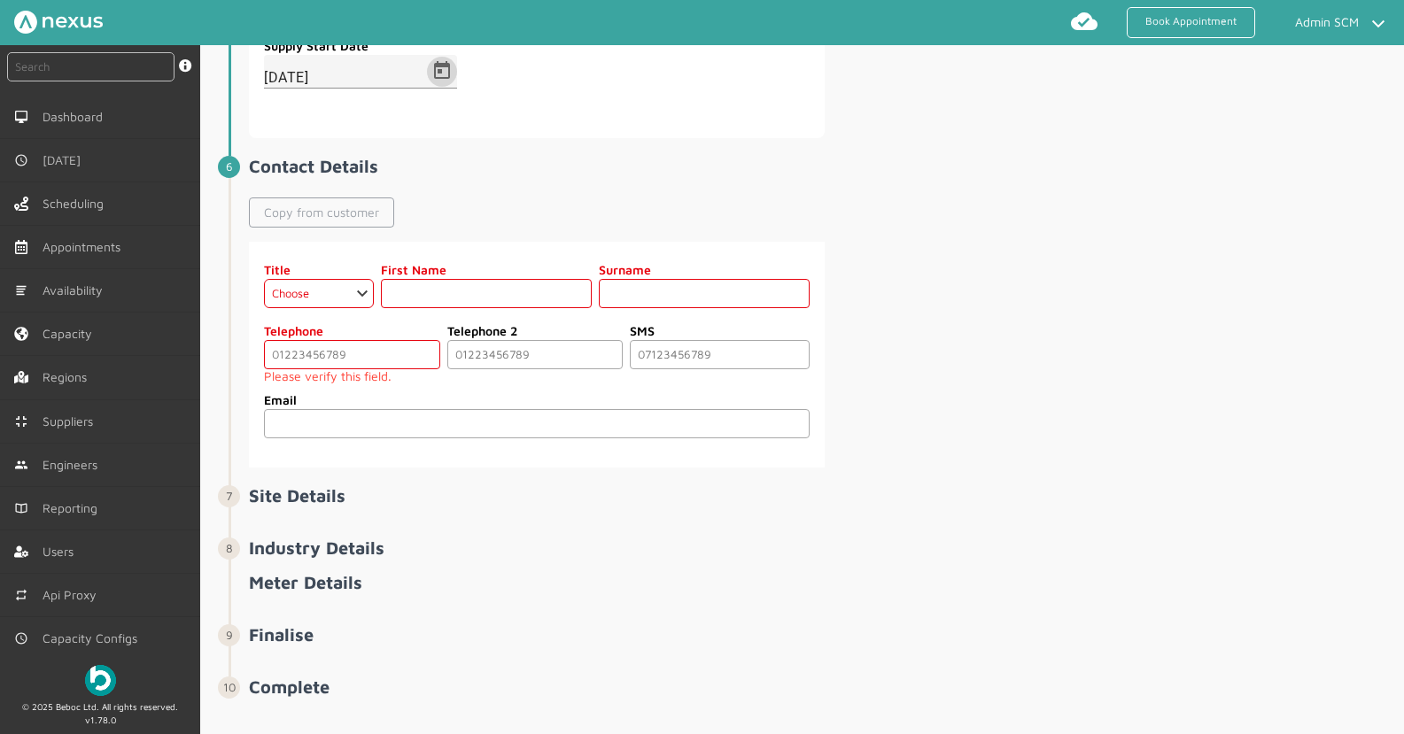
click at [296, 209] on link "Copy from customer" at bounding box center [321, 213] width 145 height 30
select select "2: Mr"
type input "gf"
type input "fesfgrg"
click at [291, 361] on input "tel" at bounding box center [351, 354] width 175 height 29
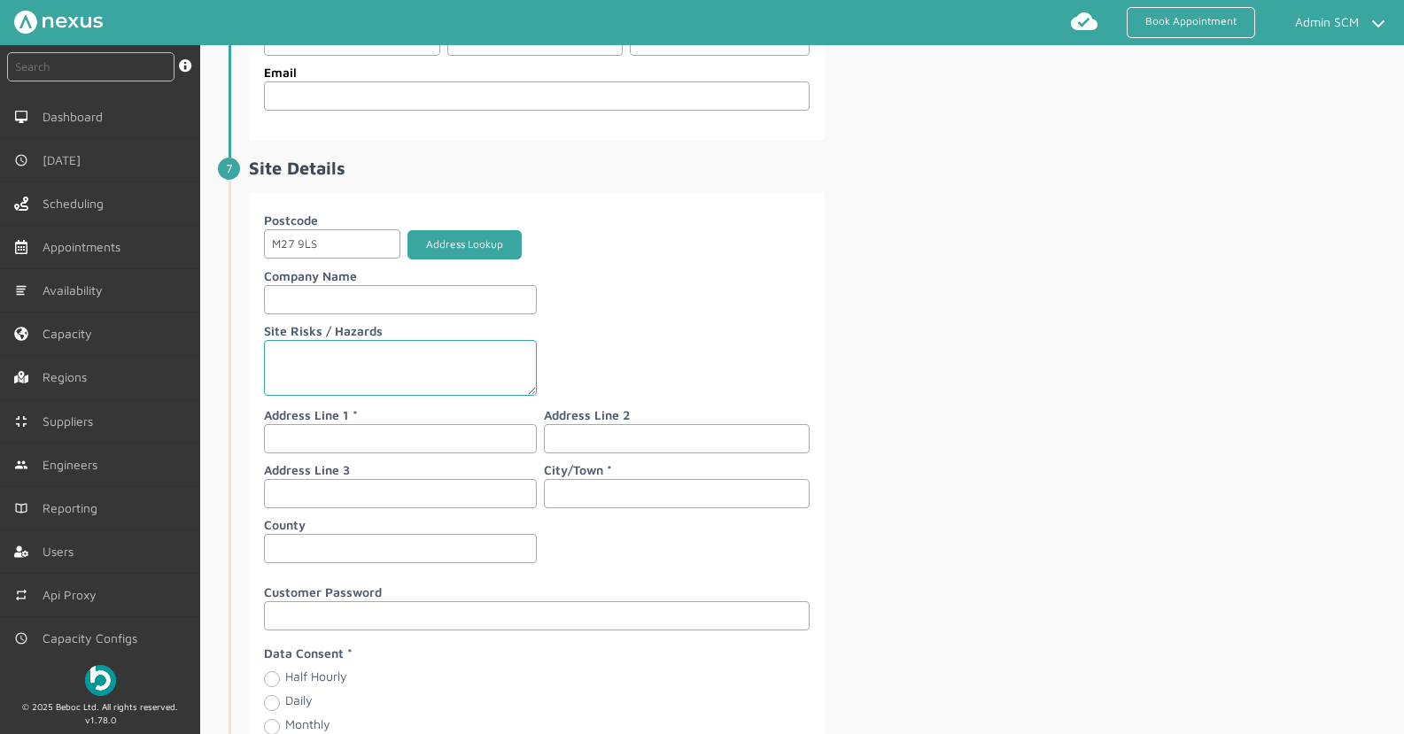
type input "07789577359"
click at [476, 256] on button "Address Lookup" at bounding box center [465, 244] width 114 height 29
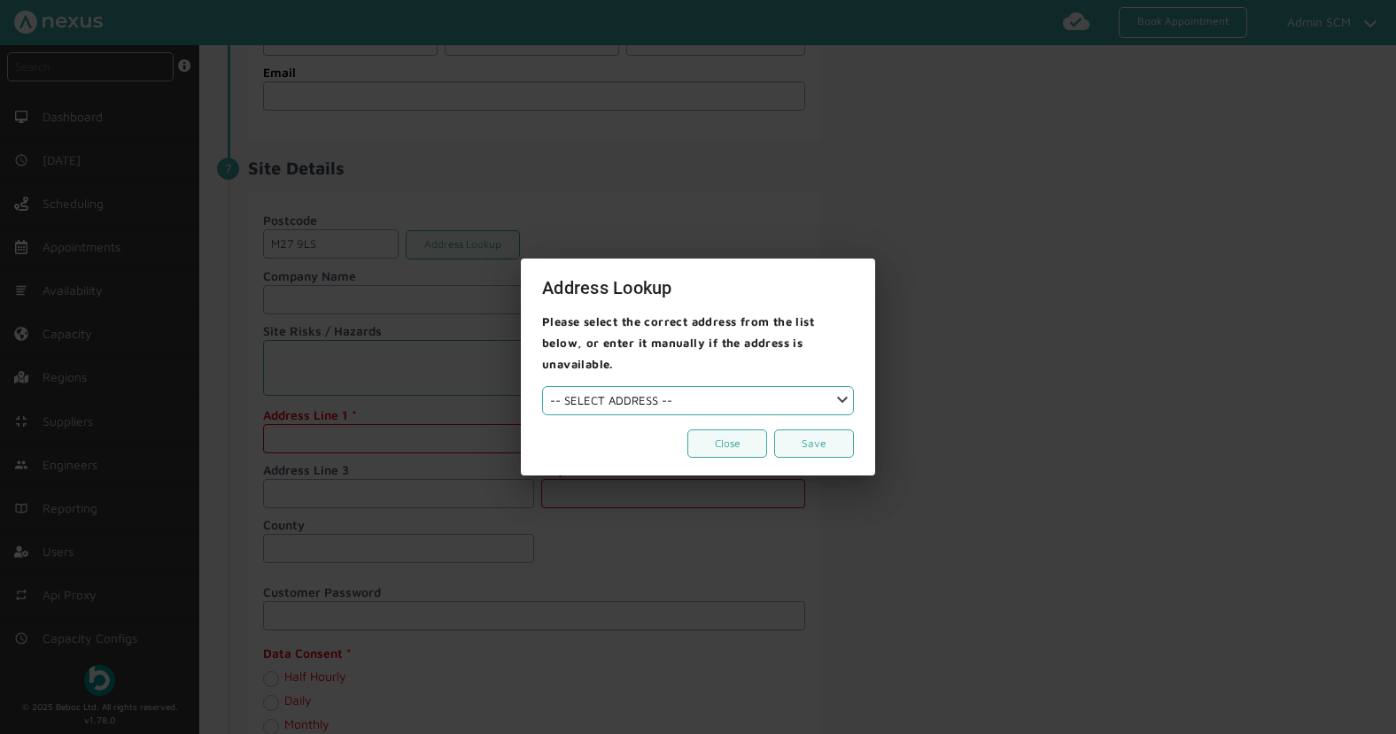
scroll to position [1821, 0]
click at [745, 386] on select "-- SELECT ADDRESS --" at bounding box center [698, 400] width 312 height 29
select select
click at [542, 386] on select "-- SELECT ADDRESS --" at bounding box center [698, 400] width 312 height 29
click at [739, 399] on select "-- SELECT ADDRESS --" at bounding box center [698, 400] width 312 height 29
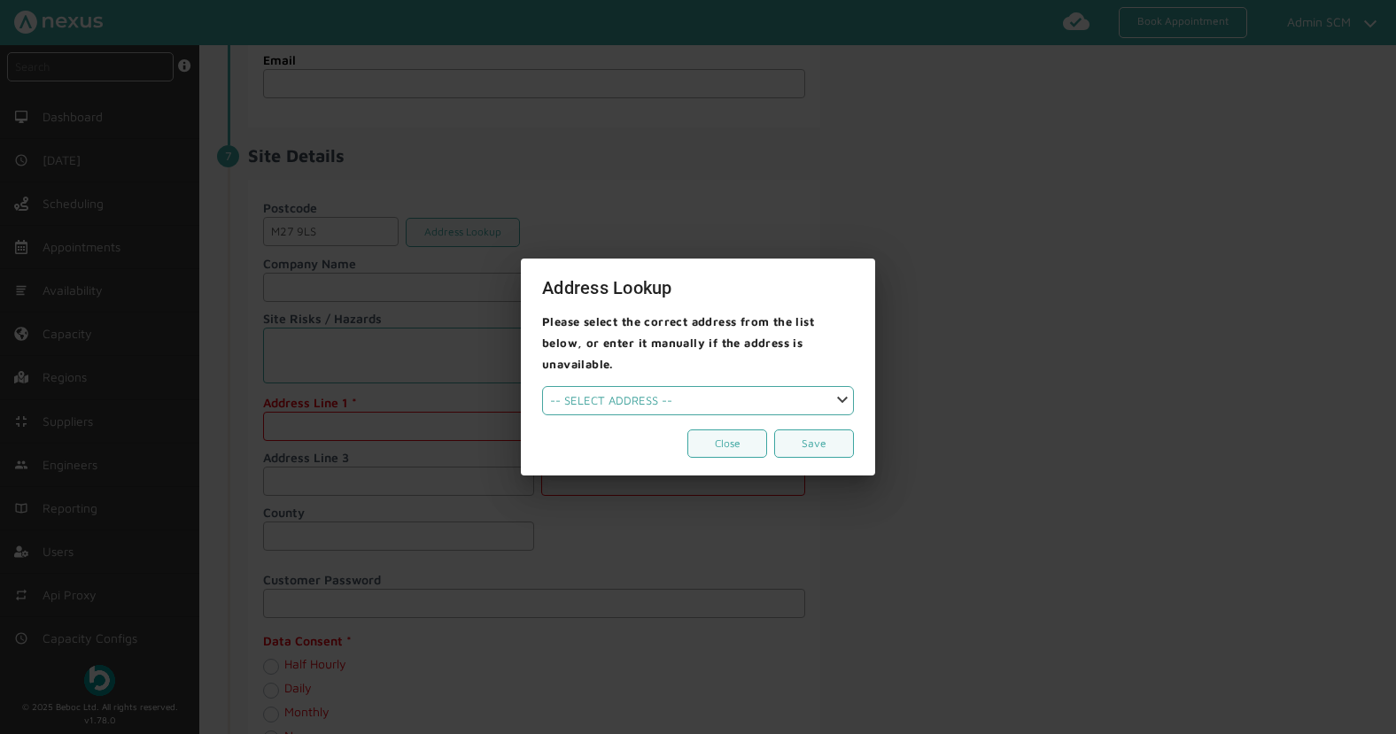
click at [542, 386] on select "-- SELECT ADDRESS --" at bounding box center [698, 400] width 312 height 29
drag, startPoint x: 748, startPoint y: 434, endPoint x: 563, endPoint y: 373, distance: 195.0
click at [748, 434] on button "Close" at bounding box center [728, 444] width 80 height 29
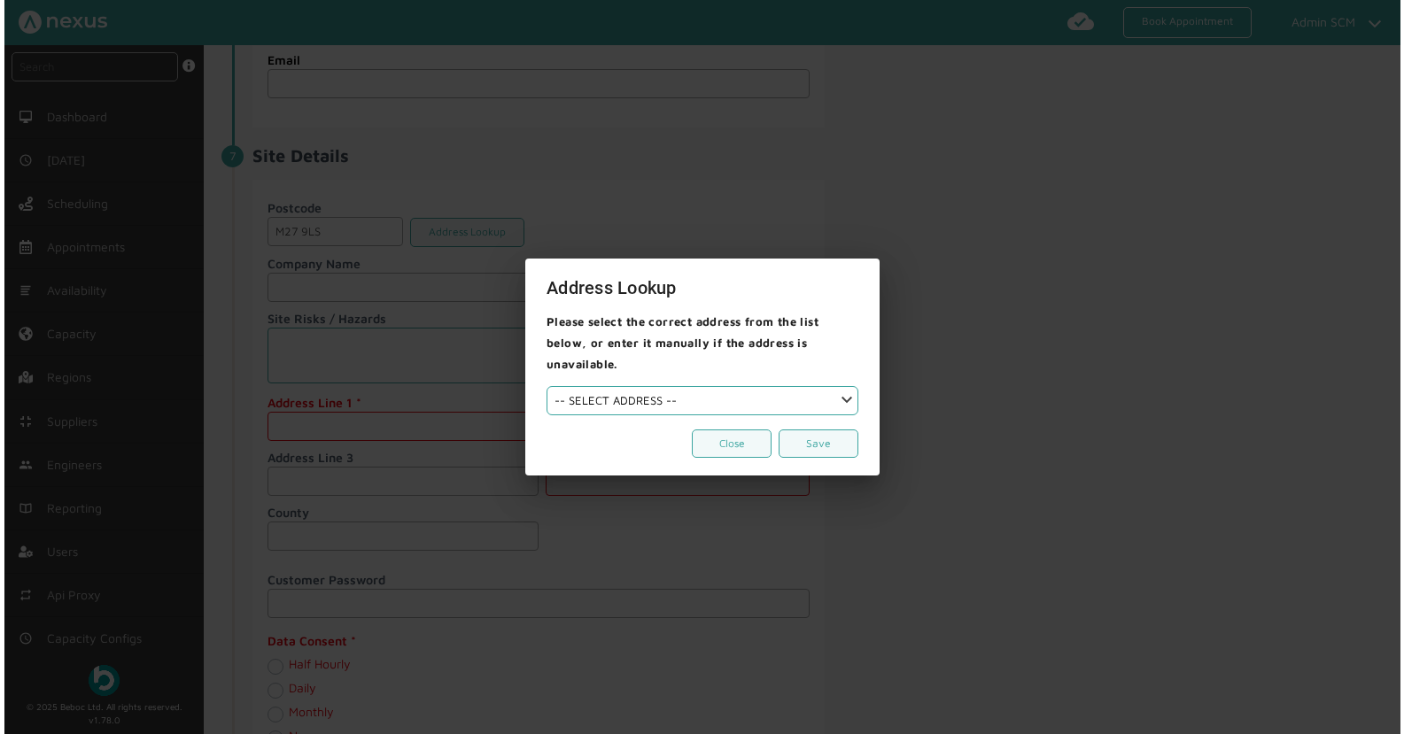
scroll to position [1808, 0]
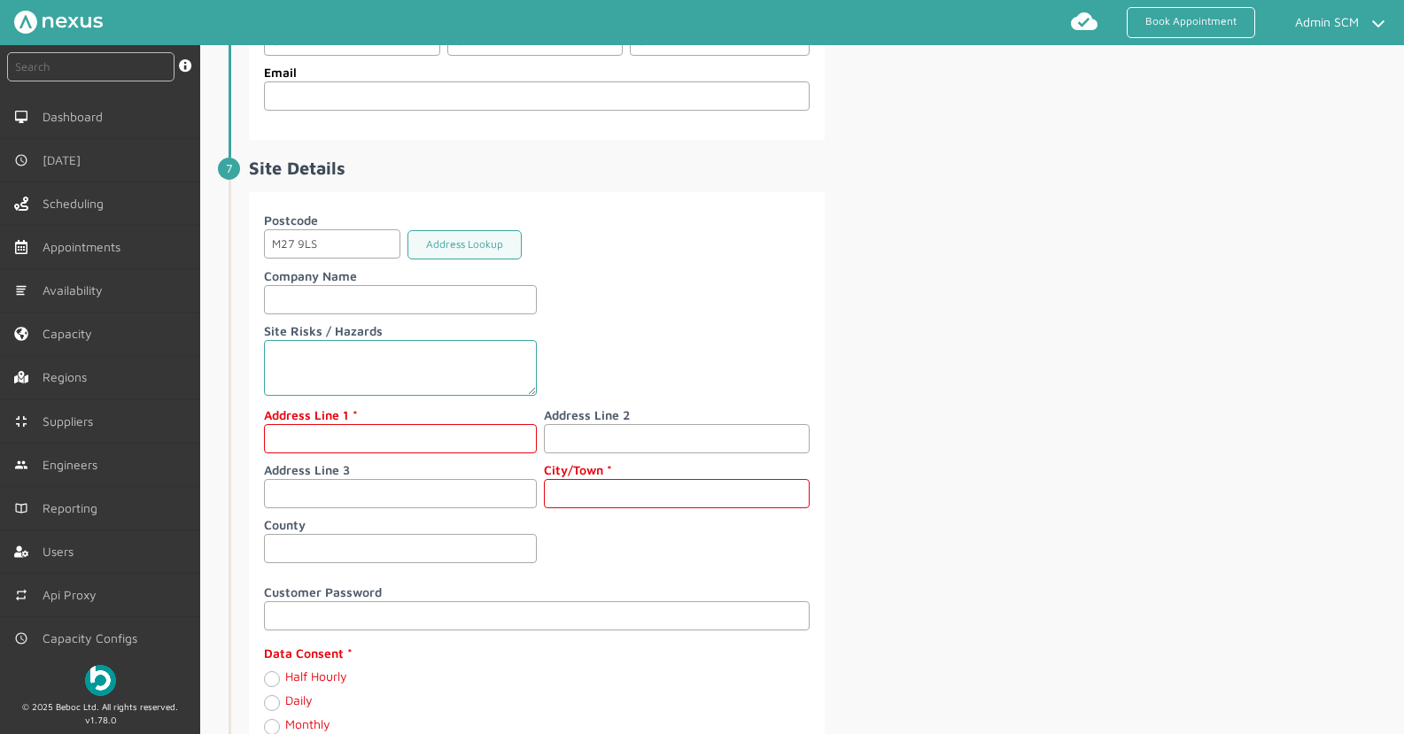
click at [371, 438] on input "text" at bounding box center [400, 438] width 273 height 29
type input "[STREET_ADDRESS][PERSON_NAME]"
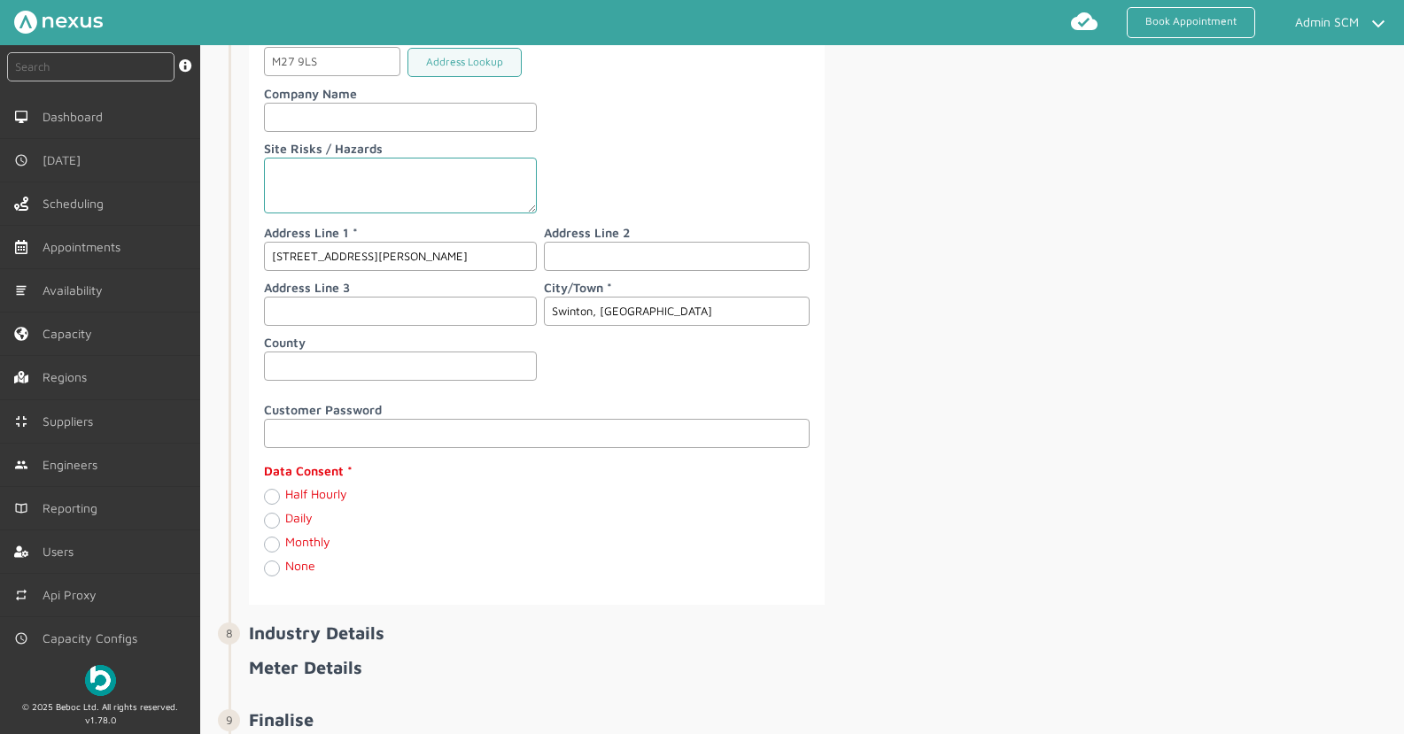
scroll to position [2099, 0]
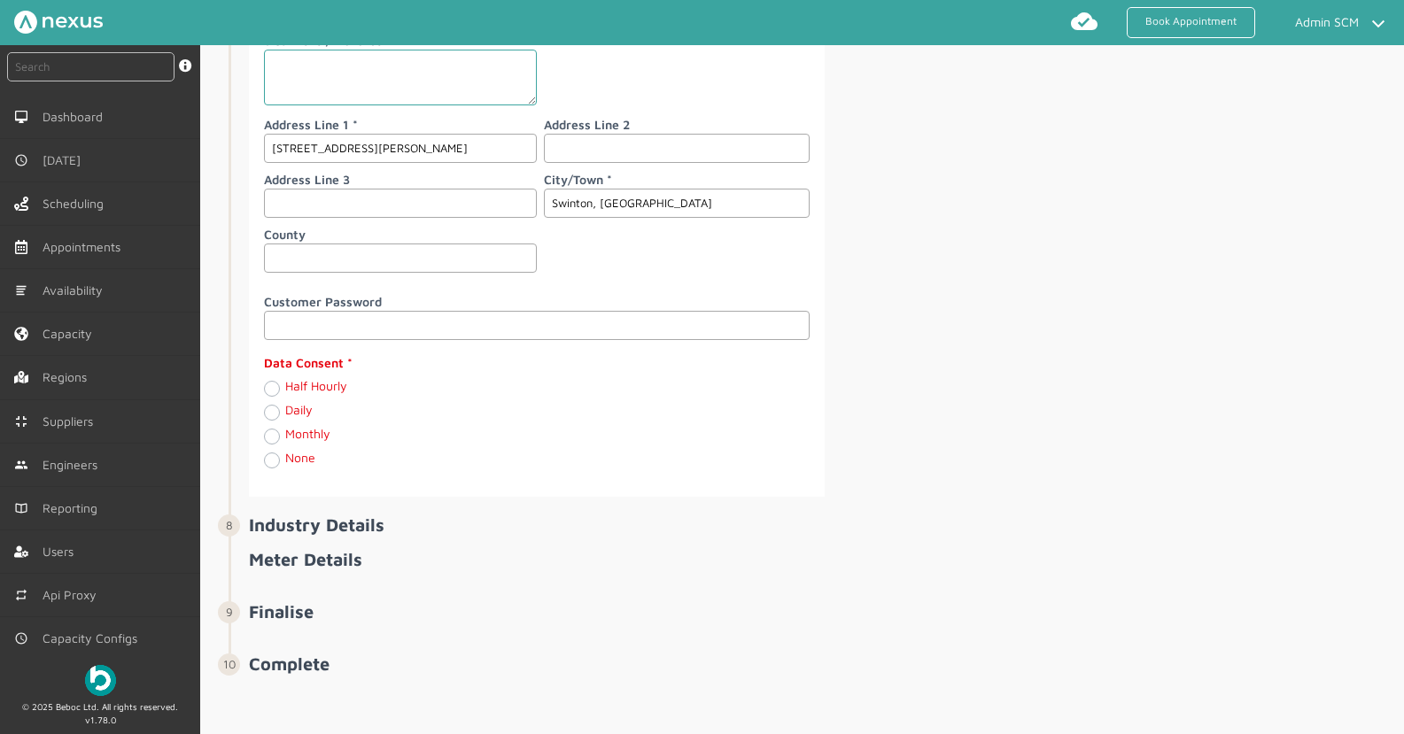
type input "Swinton, [GEOGRAPHIC_DATA]"
click at [293, 402] on label "Daily" at bounding box center [298, 409] width 27 height 15
click at [278, 403] on input "Daily" at bounding box center [271, 412] width 14 height 18
radio input "true"
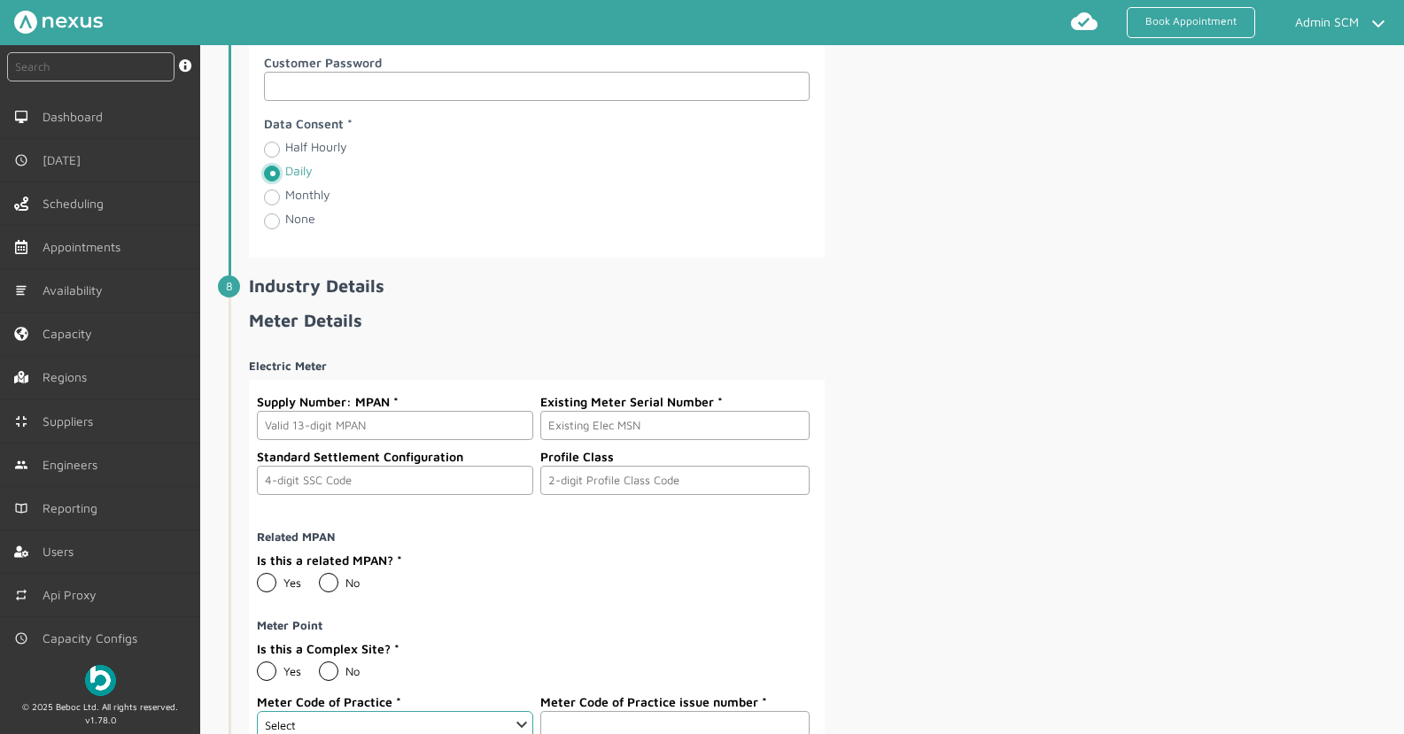
scroll to position [2374, 0]
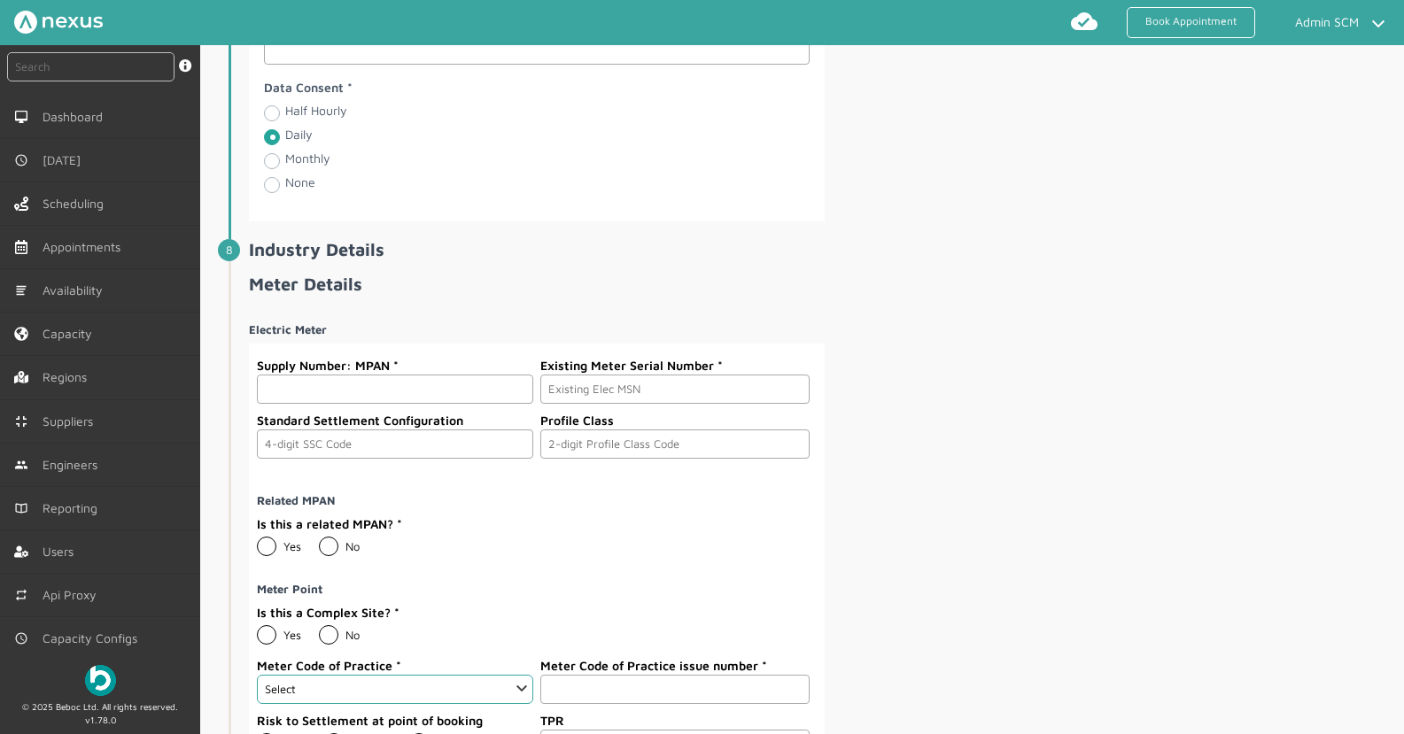
click at [392, 390] on input "text" at bounding box center [395, 389] width 276 height 29
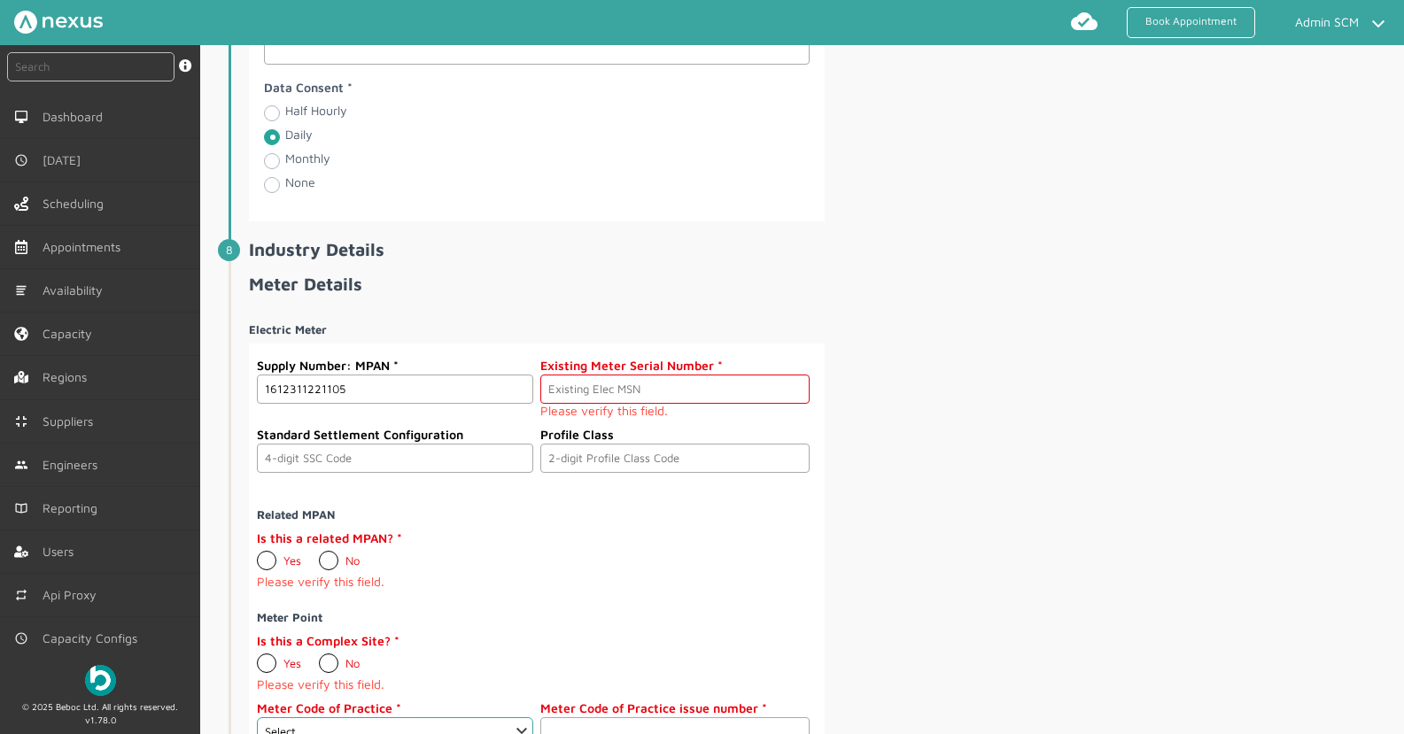
type input "1612311221105"
click at [628, 398] on input "text" at bounding box center [674, 389] width 269 height 29
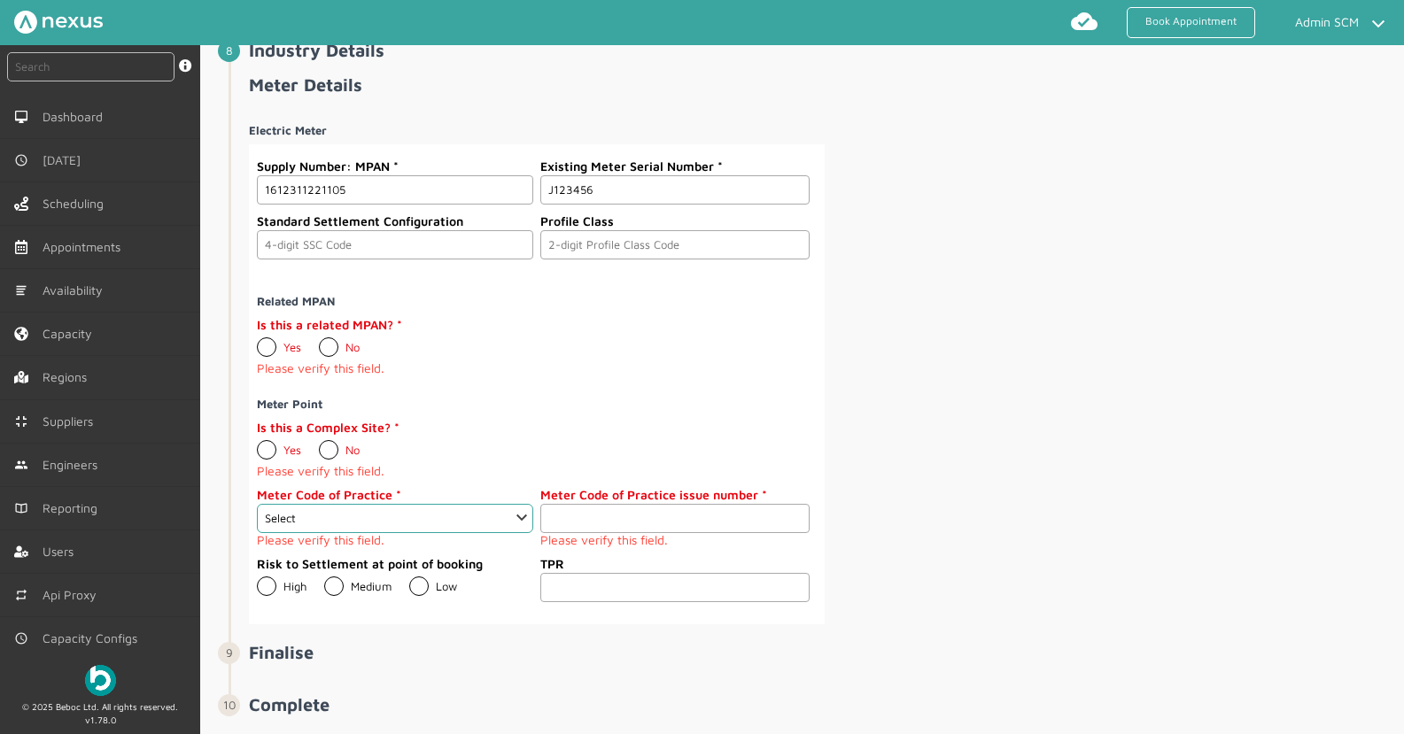
scroll to position [2590, 0]
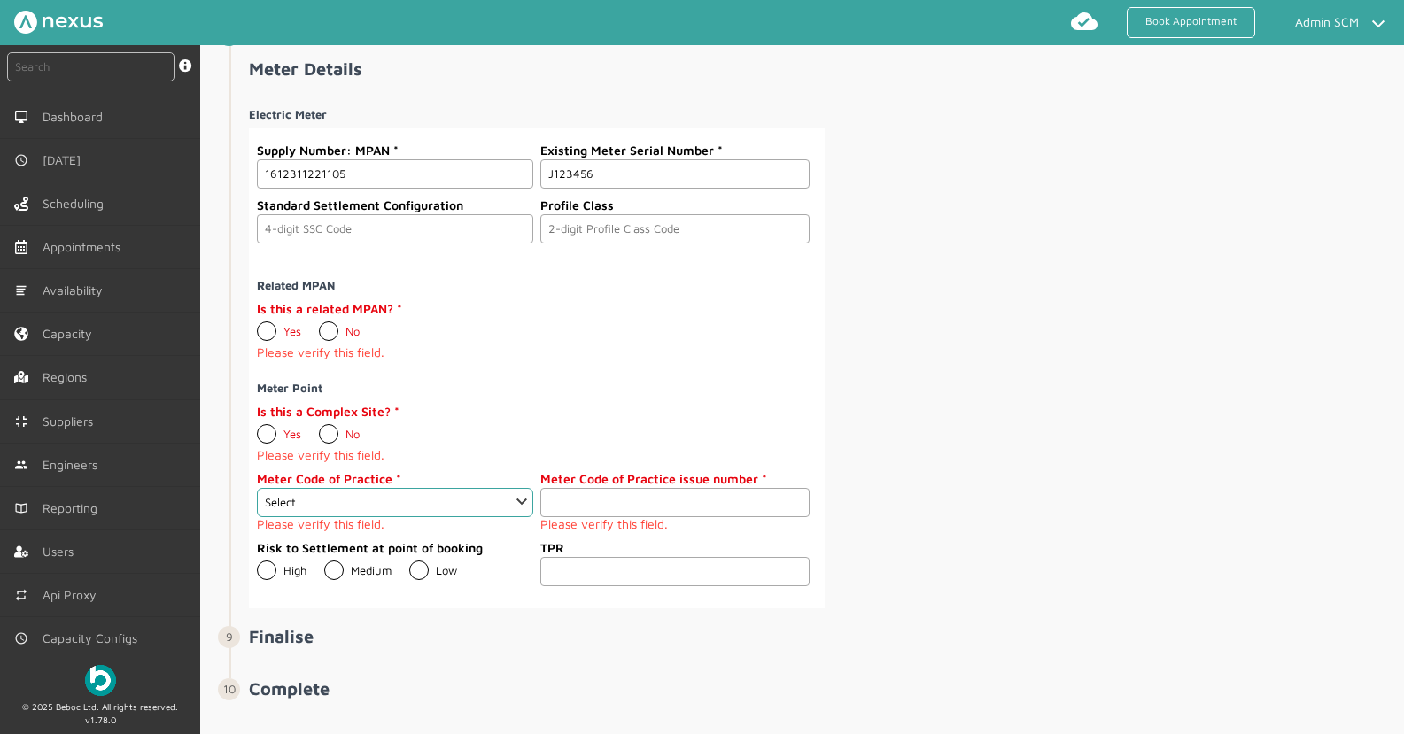
type input "J123456"
click at [328, 330] on label "No" at bounding box center [339, 331] width 41 height 14
click at [319, 325] on input "No" at bounding box center [318, 324] width 1 height 1
radio input "true"
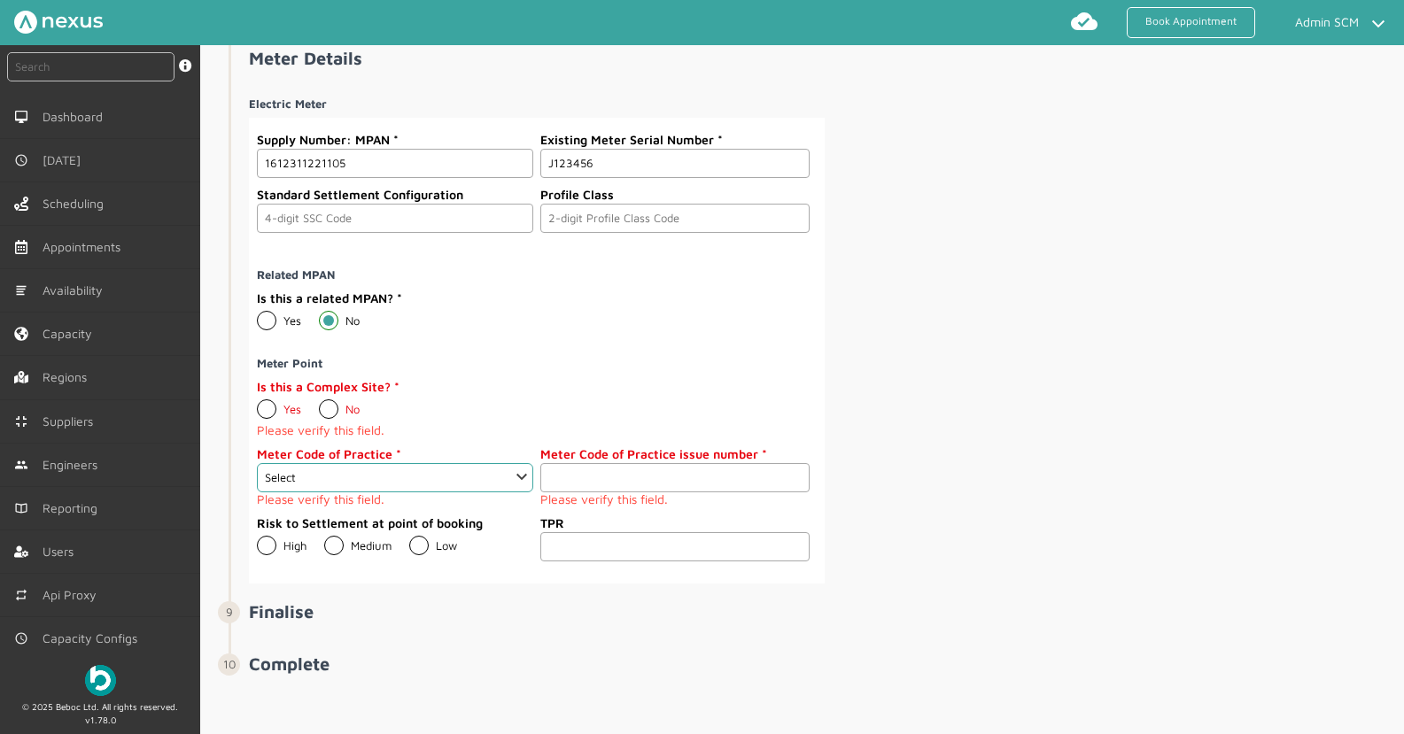
drag, startPoint x: 323, startPoint y: 407, endPoint x: 350, endPoint y: 407, distance: 26.6
click at [323, 407] on label "No" at bounding box center [339, 409] width 41 height 14
click at [319, 403] on input "No" at bounding box center [318, 402] width 1 height 1
radio input "true"
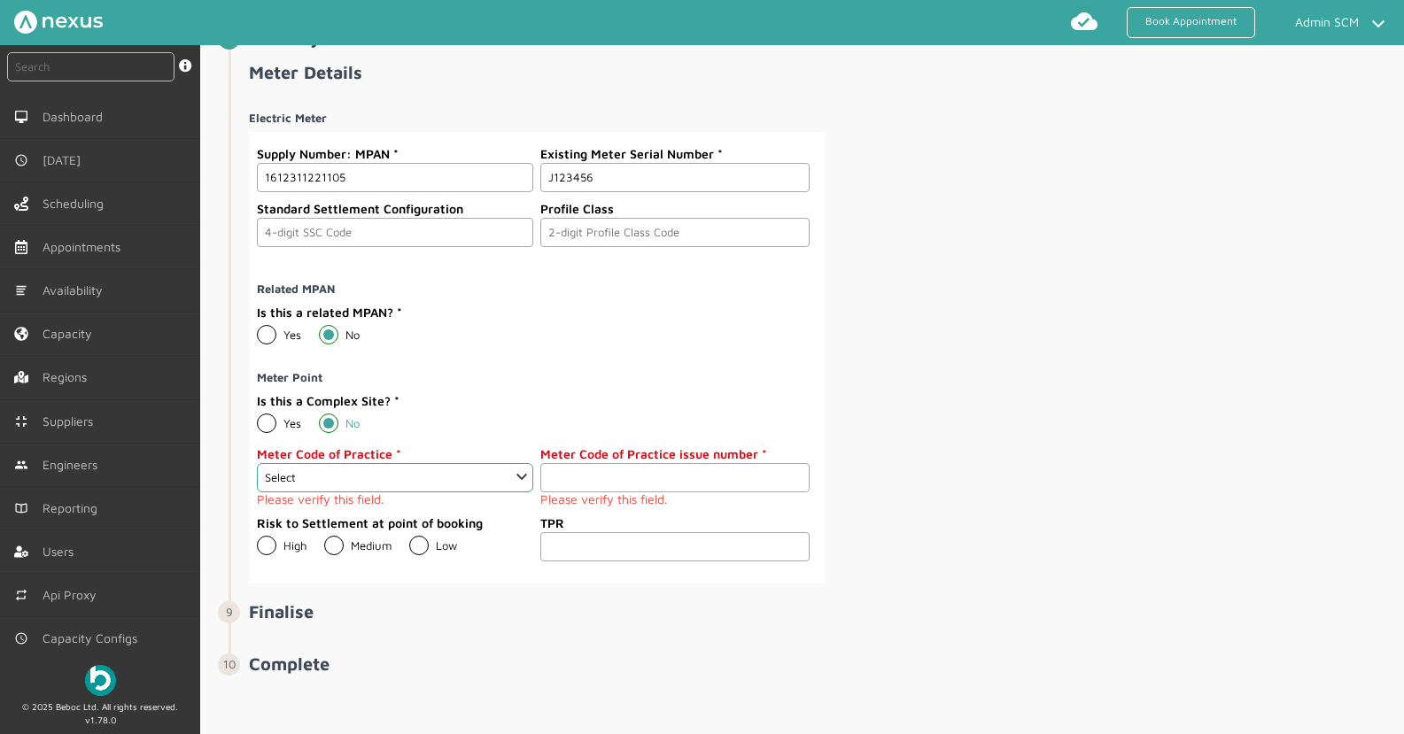
scroll to position [2586, 0]
click at [523, 473] on select "Select 1 2 3 4 5 6 7 8 9 10 11" at bounding box center [395, 477] width 276 height 29
select select "4: 4"
click at [257, 463] on select "Select 1 2 3 4 5 6 7 8 9 10 11" at bounding box center [395, 477] width 276 height 29
click at [677, 479] on input "number" at bounding box center [674, 477] width 269 height 29
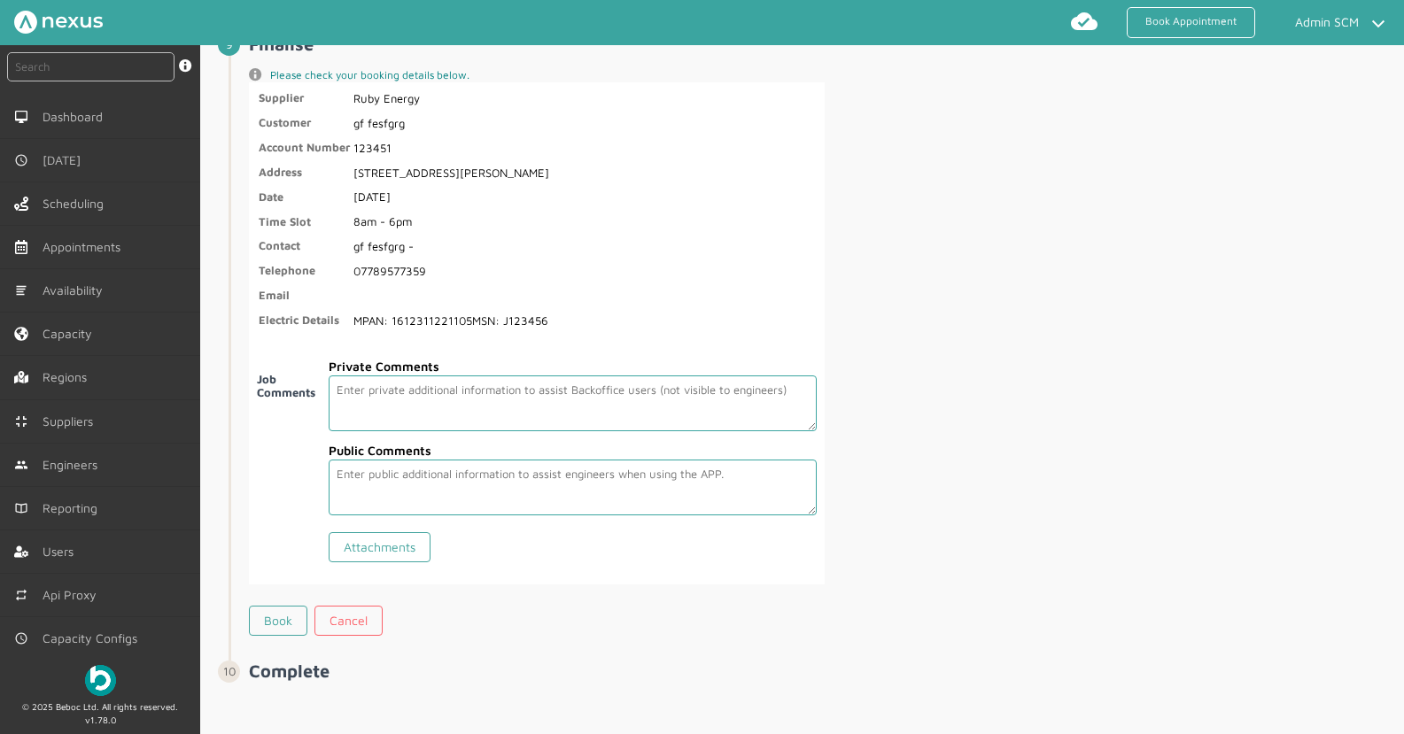
scroll to position [3147, 0]
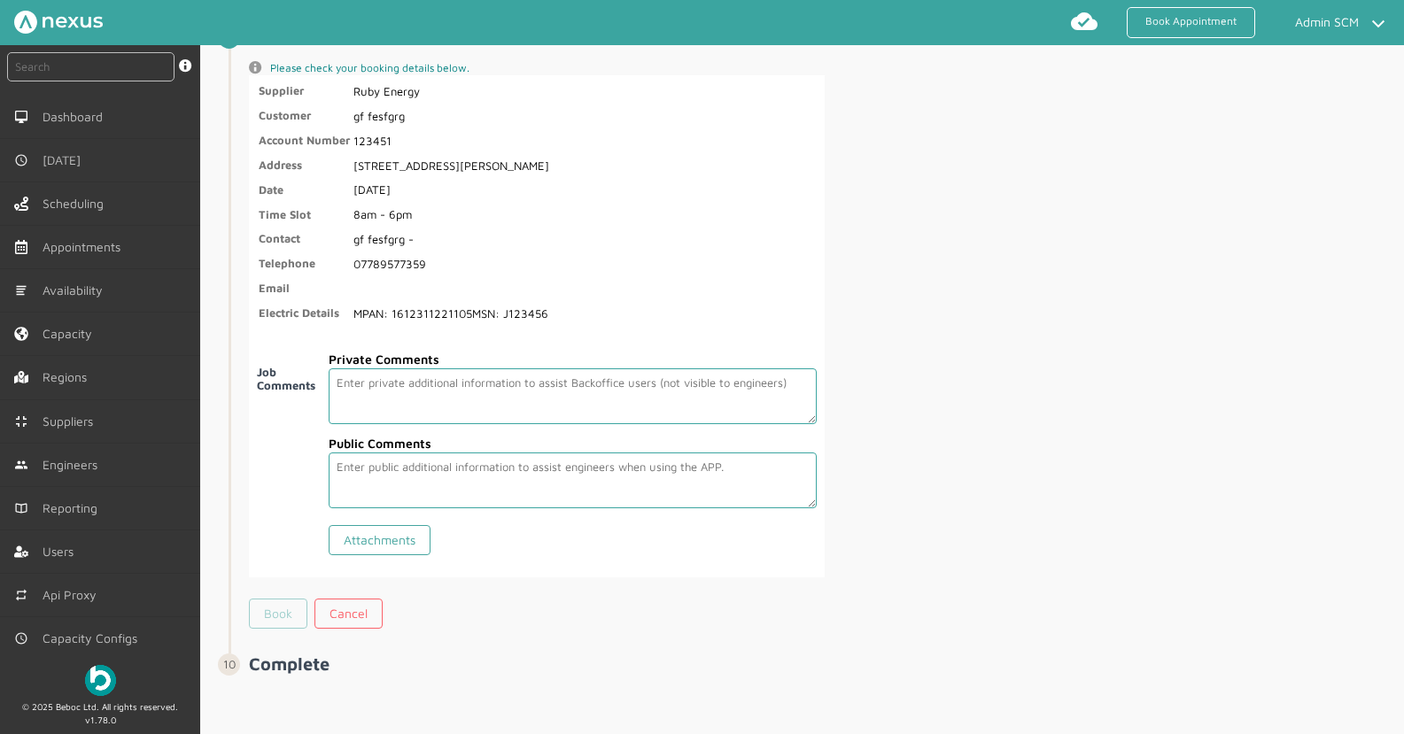
type input "1.0"
click at [261, 611] on link "Book" at bounding box center [278, 614] width 58 height 30
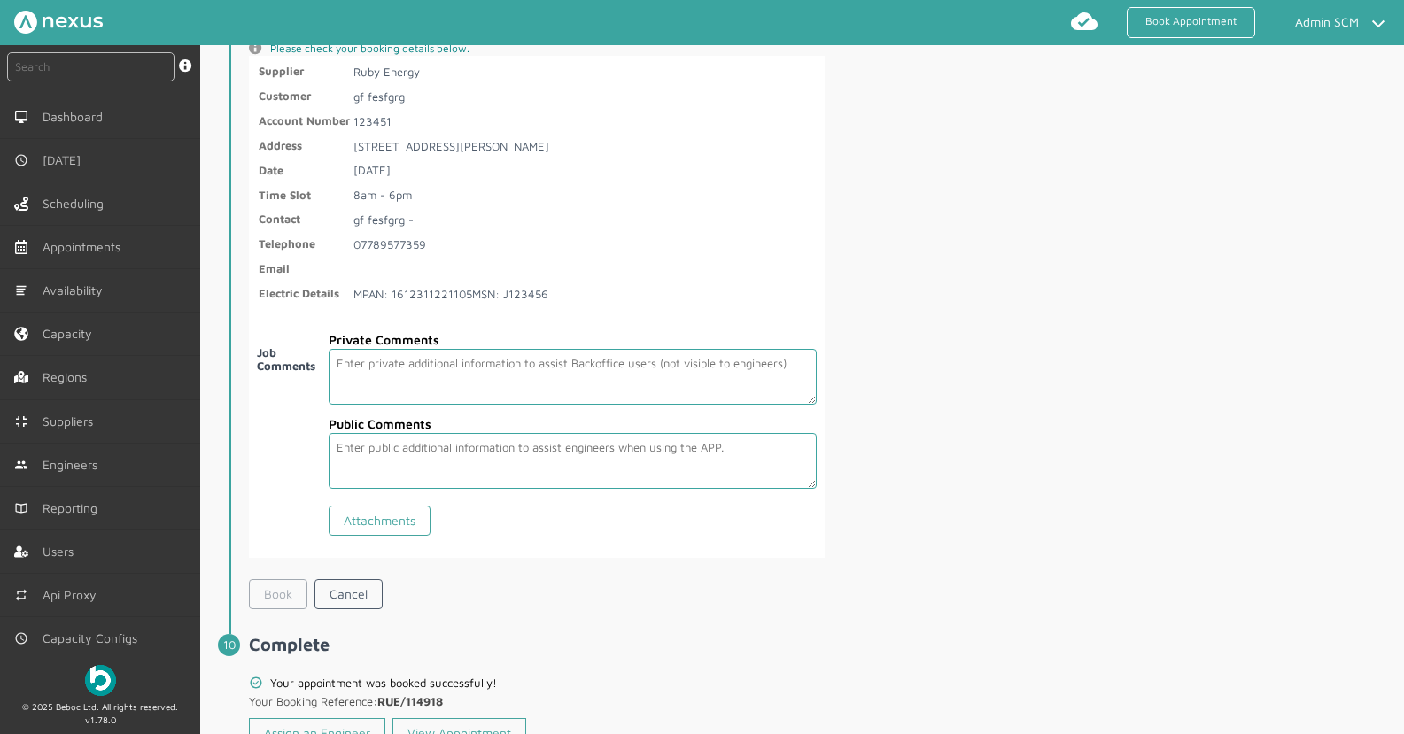
scroll to position [3230, 0]
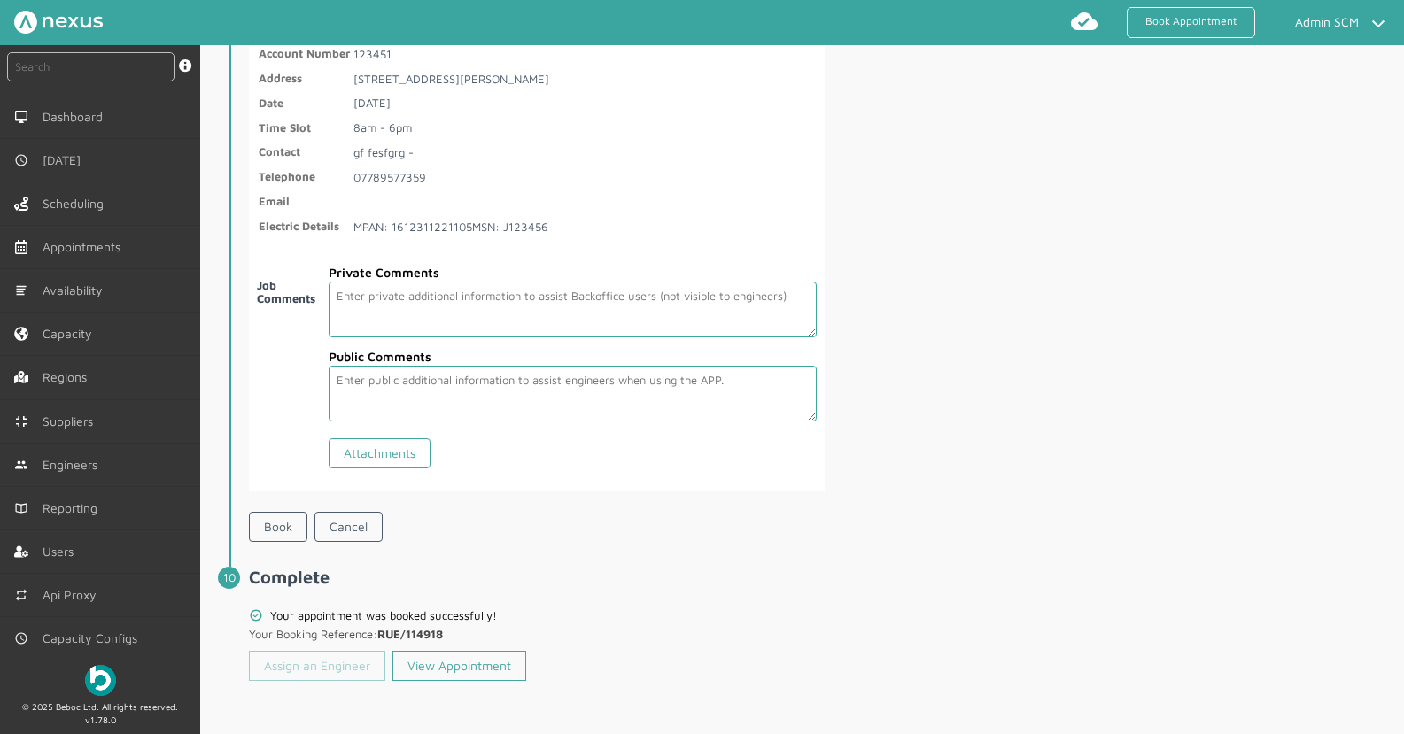
click at [368, 671] on link "Assign an Engineer" at bounding box center [317, 666] width 136 height 30
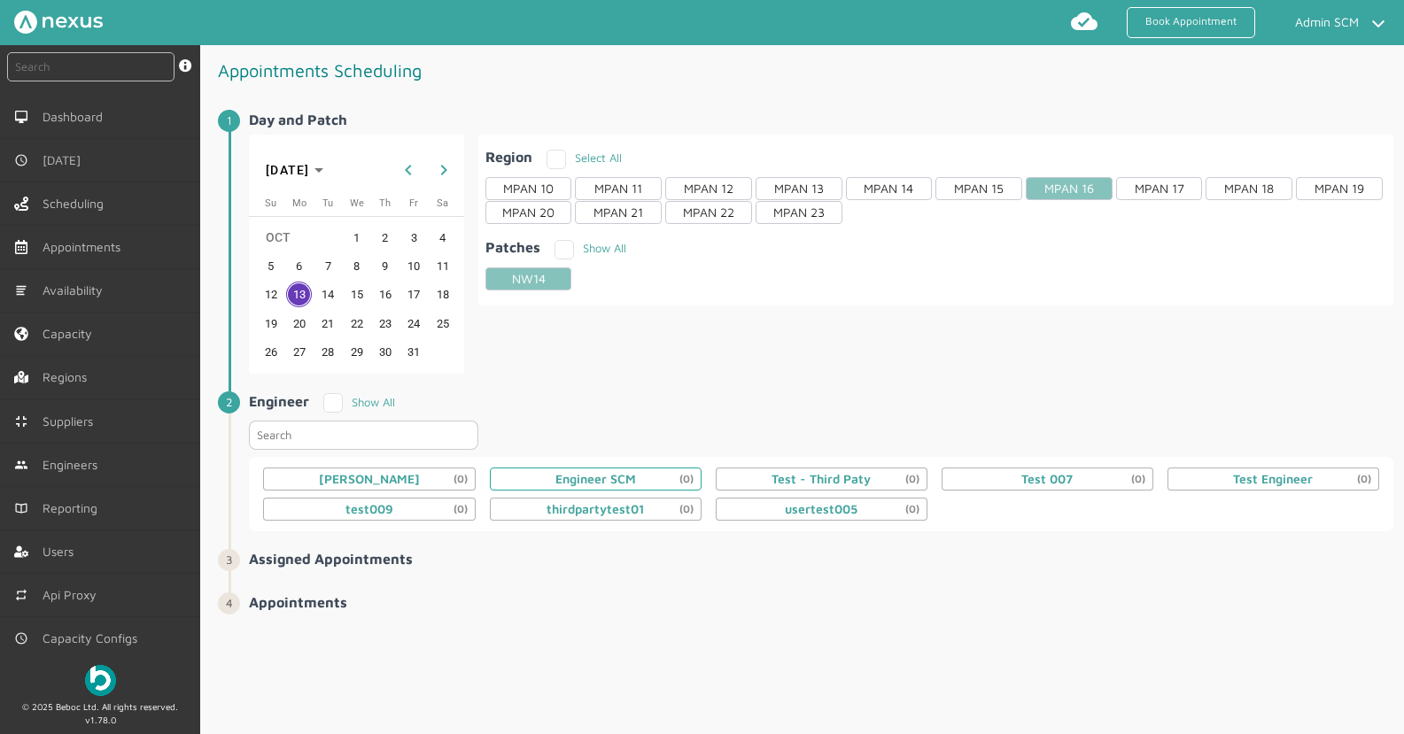
click at [649, 478] on div "Engineer SCM (0)" at bounding box center [596, 479] width 212 height 23
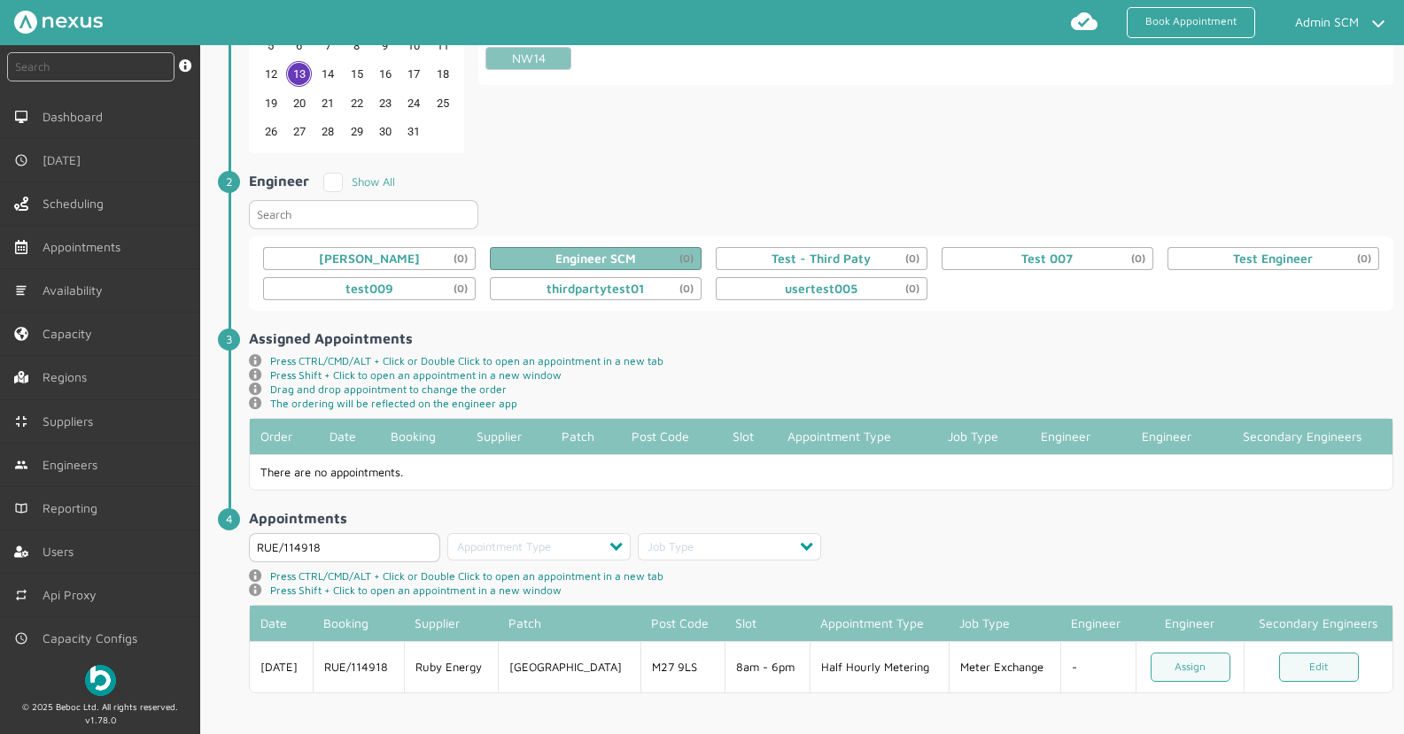
scroll to position [225, 0]
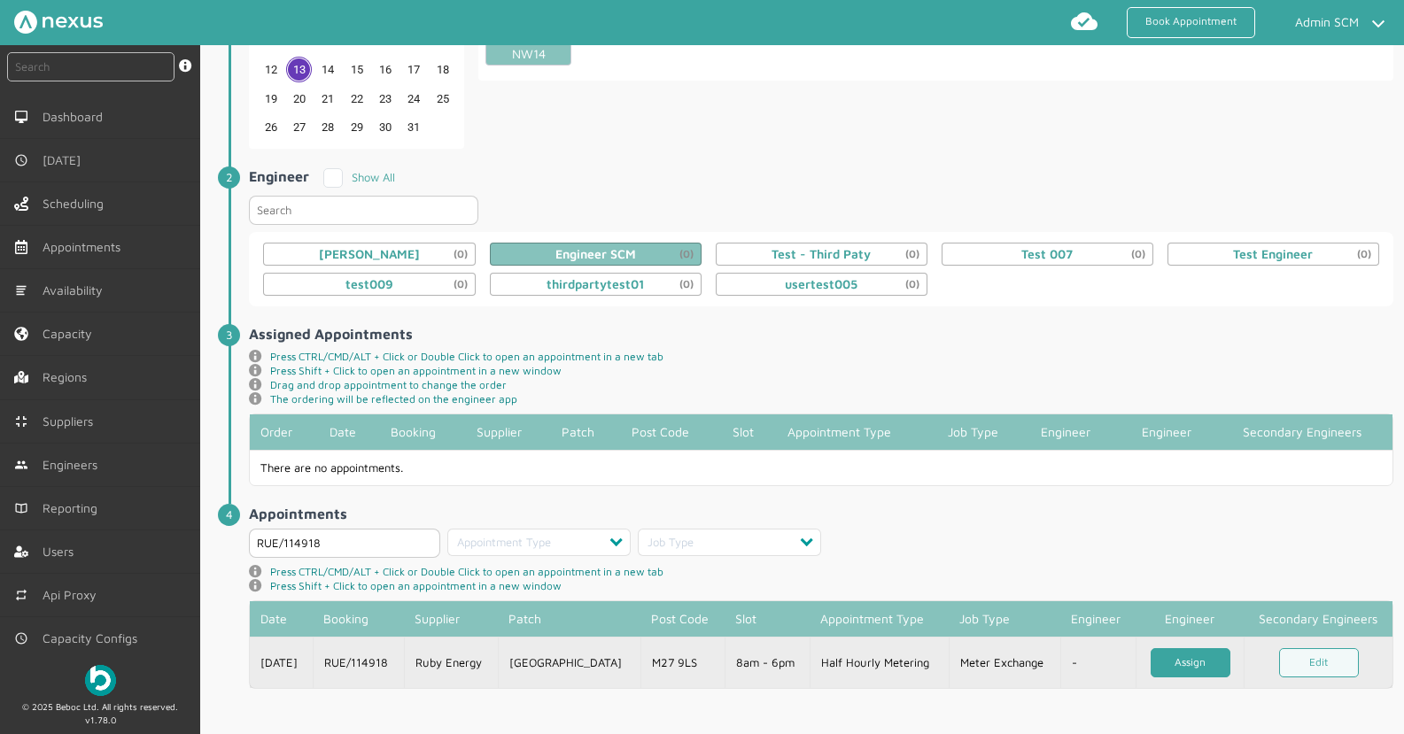
click at [1171, 655] on link "Assign" at bounding box center [1191, 663] width 80 height 29
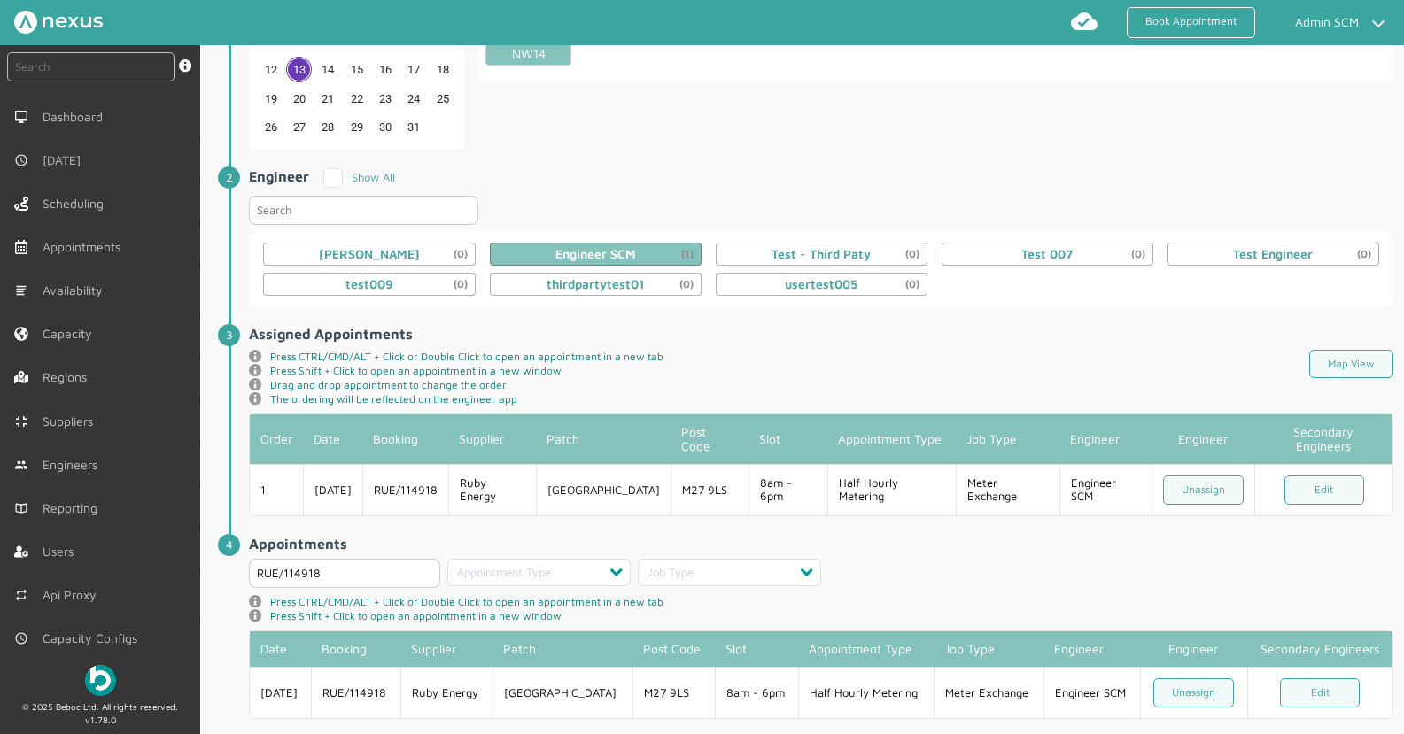
scroll to position [240, 0]
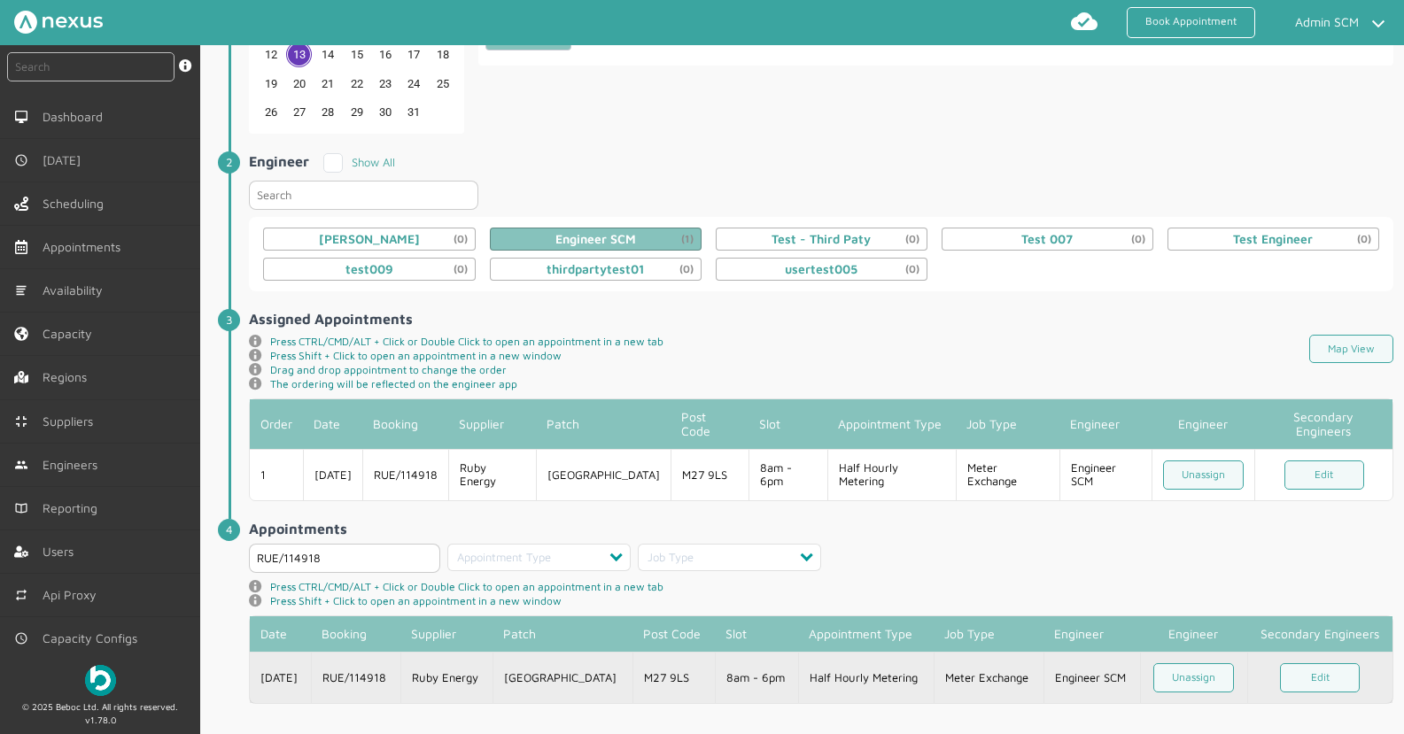
drag, startPoint x: 354, startPoint y: 662, endPoint x: 362, endPoint y: 654, distance: 11.3
click at [354, 662] on td "RUE/114918" at bounding box center [355, 677] width 89 height 51
